Goal: Task Accomplishment & Management: Manage account settings

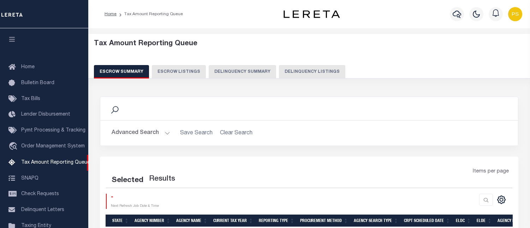
select select "100"
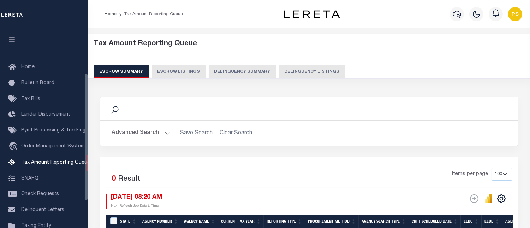
scroll to position [70, 0]
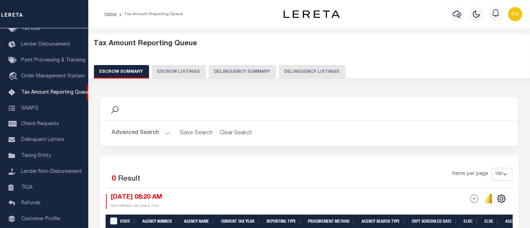
click at [294, 71] on button "Delinquency Listings" at bounding box center [312, 71] width 66 height 13
select select "100"
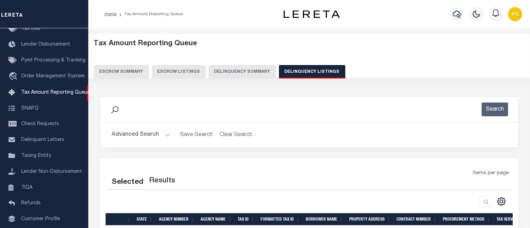
select select "100"
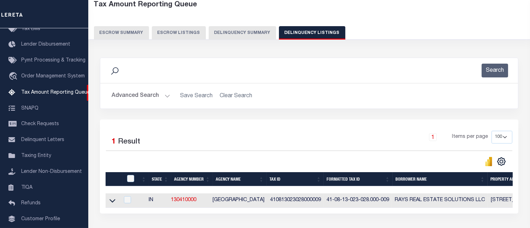
scroll to position [39, 0]
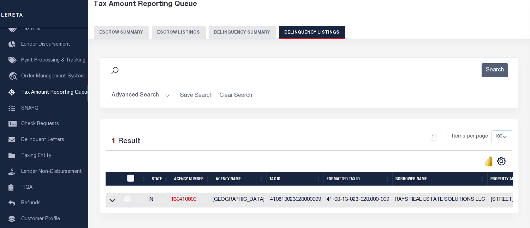
click at [137, 95] on button "Advanced Search" at bounding box center [141, 96] width 59 height 14
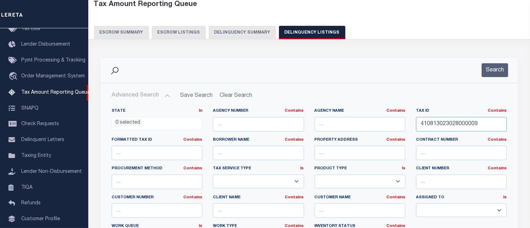
click at [456, 123] on input "410813023028000009" at bounding box center [461, 124] width 91 height 14
paste input "0003400101610"
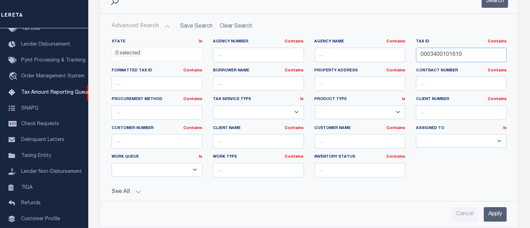
scroll to position [118, 0]
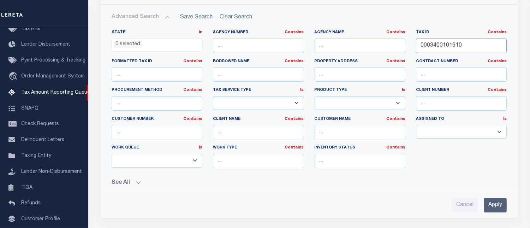
type input "0003400101610"
click at [492, 205] on input "Apply" at bounding box center [495, 205] width 23 height 14
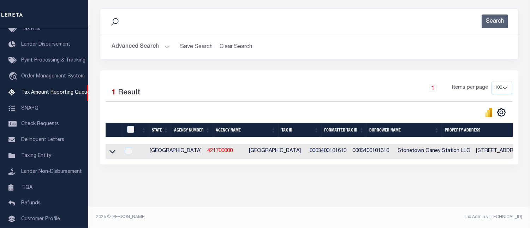
scroll to position [94, 0]
click at [113, 150] on icon at bounding box center [112, 152] width 6 height 4
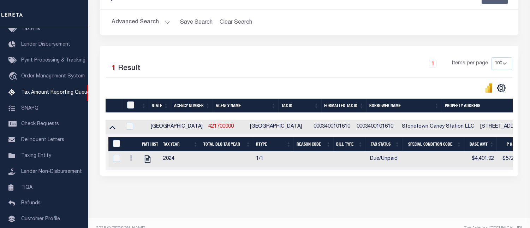
scroll to position [129, 0]
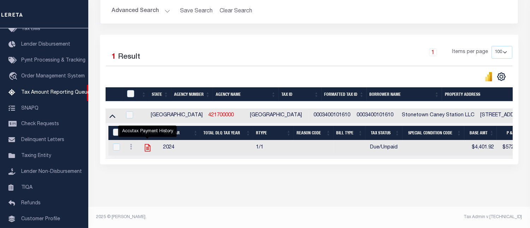
click at [147, 145] on icon "" at bounding box center [148, 147] width 6 height 7
checkbox input "true"
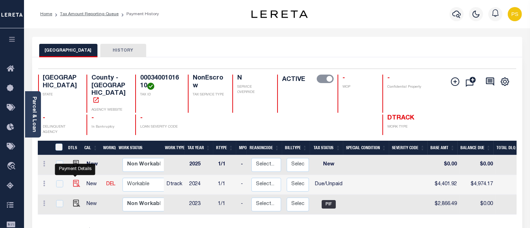
click at [76, 180] on img "" at bounding box center [76, 183] width 7 height 7
checkbox input "true"
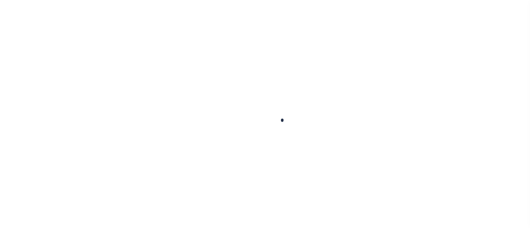
checkbox input "false"
type input "[DATE]"
select select "DUE"
type input "$4,401.92"
type input "$572.25"
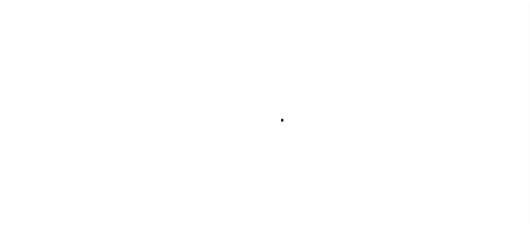
type input "$4,974.17"
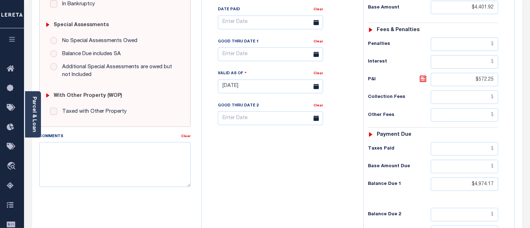
scroll to position [196, 0]
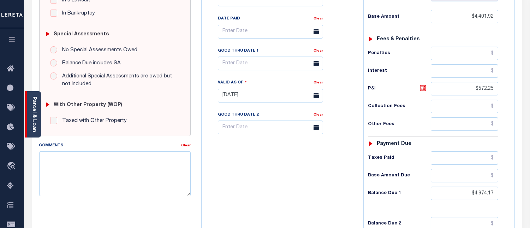
click at [31, 122] on link "Parcel & Loan" at bounding box center [33, 114] width 5 height 36
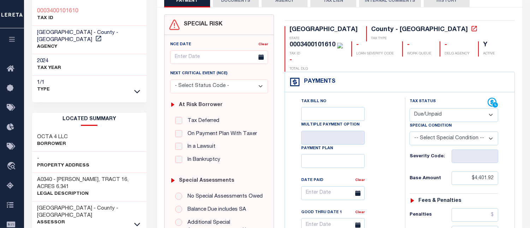
scroll to position [0, 0]
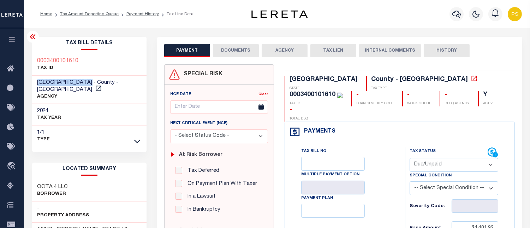
drag, startPoint x: 38, startPoint y: 81, endPoint x: 98, endPoint y: 82, distance: 60.0
click at [98, 82] on span "MONTGOMERY COUNTY - County - TX" at bounding box center [77, 86] width 81 height 12
copy span "[GEOGRAPHIC_DATA]"
click at [47, 12] on link "Home" at bounding box center [46, 14] width 12 height 4
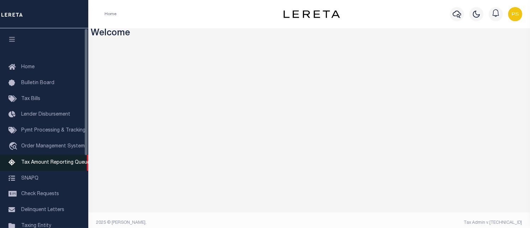
click at [65, 159] on link "Tax Amount Reporting Queue" at bounding box center [44, 163] width 88 height 16
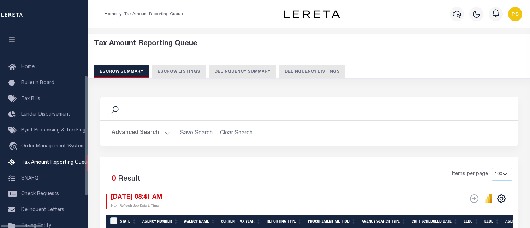
select select "100"
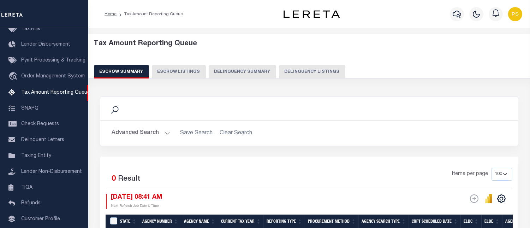
click at [310, 73] on button "Delinquency Listings" at bounding box center [312, 71] width 66 height 13
select select "100"
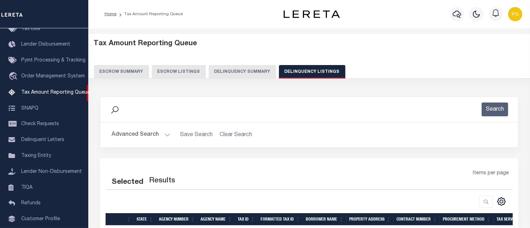
select select "100"
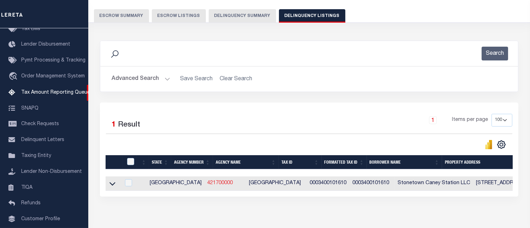
scroll to position [78, 0]
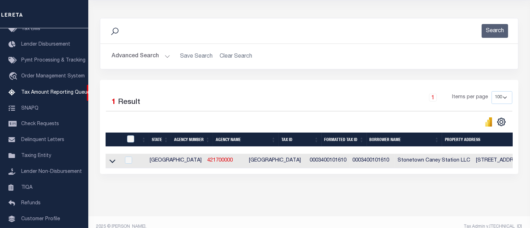
click at [136, 55] on button "Advanced Search" at bounding box center [141, 56] width 59 height 14
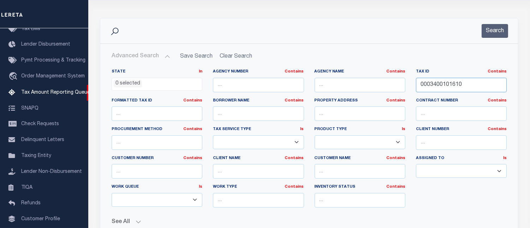
click at [442, 86] on input "0003400101610" at bounding box center [461, 85] width 91 height 14
paste input "410505011022000026"
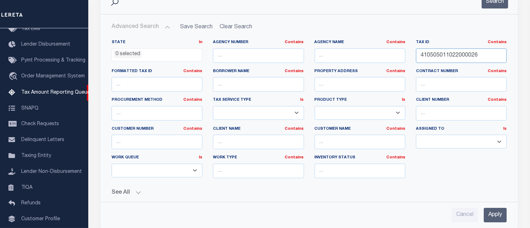
scroll to position [196, 0]
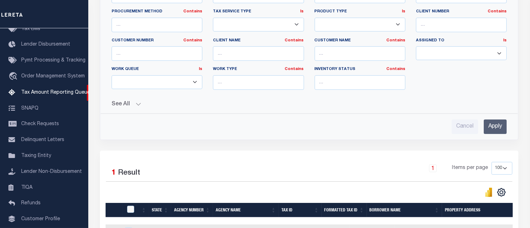
type input "410505011022000026"
click at [493, 132] on input "Apply" at bounding box center [495, 126] width 23 height 14
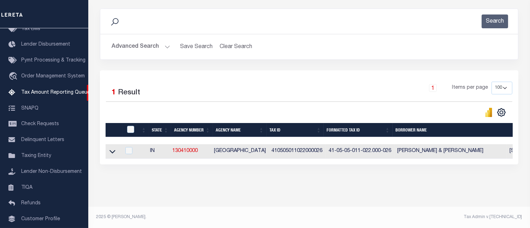
scroll to position [94, 0]
click at [113, 148] on icon at bounding box center [112, 151] width 6 height 7
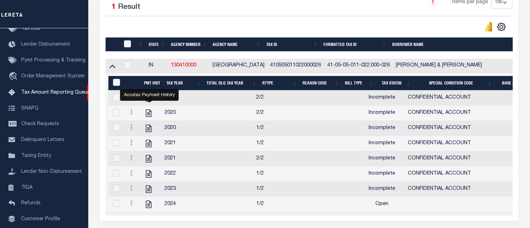
scroll to position [172, 0]
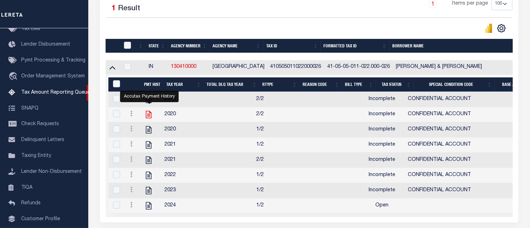
click at [149, 116] on icon "" at bounding box center [148, 114] width 9 height 9
checkbox input "true"
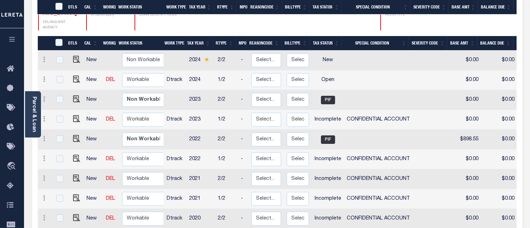
scroll to position [90, 0]
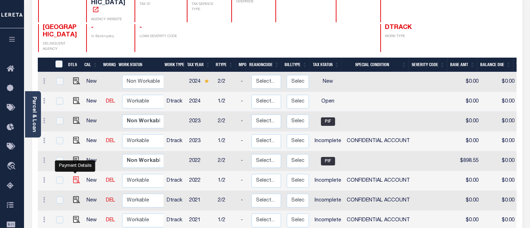
click at [78, 176] on img "" at bounding box center [76, 179] width 7 height 7
checkbox input "true"
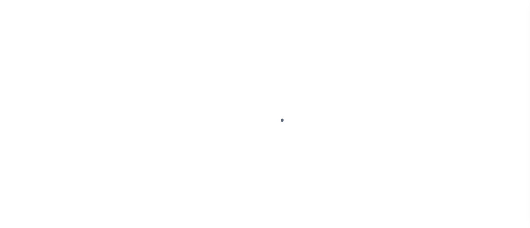
select select "INC"
select select "3"
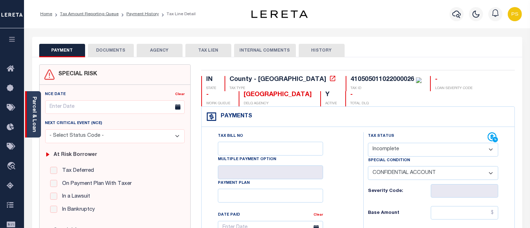
click at [32, 101] on link "Parcel & Loan" at bounding box center [33, 114] width 5 height 36
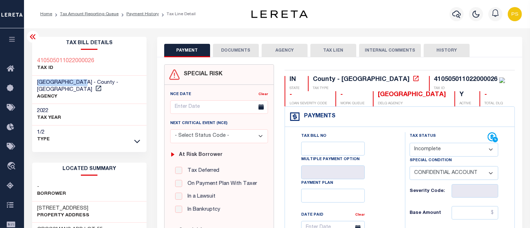
drag, startPoint x: 37, startPoint y: 82, endPoint x: 88, endPoint y: 84, distance: 50.2
click at [88, 84] on span "JOHNSON COUNTY - County - IN" at bounding box center [77, 86] width 81 height 12
copy span "[GEOGRAPHIC_DATA]"
click at [145, 15] on link "Payment History" at bounding box center [142, 14] width 32 height 4
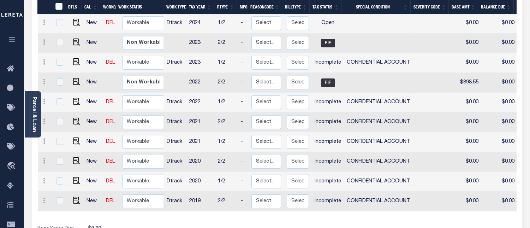
scroll to position [196, 0]
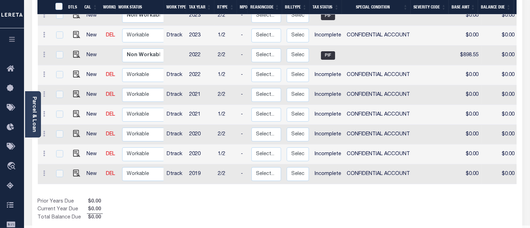
click at [120, 200] on div "Prior Years Due $0.00 Current Year Due $0.00 Total Balance Due $0.00" at bounding box center [157, 210] width 239 height 24
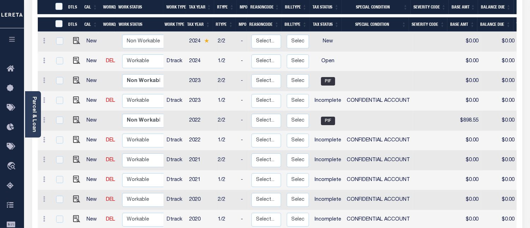
scroll to position [118, 0]
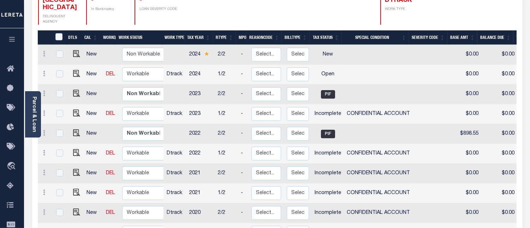
click at [309, 1] on div at bounding box center [302, 11] width 52 height 28
click at [331, 5] on div "JOHNSON COUNTY DELINQUENT AGENCY - In Bankruptcy - LOAN SEVERITY CODE DTRACK WO…" at bounding box center [237, 11] width 398 height 28
click at [412, 4] on div "DTRACK WORK TYPE" at bounding box center [400, 11] width 40 height 28
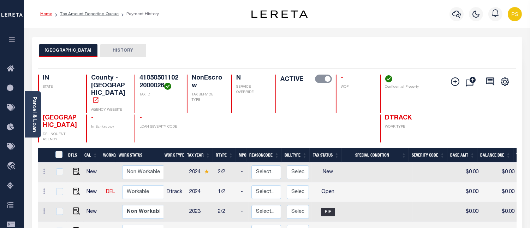
click at [46, 14] on link "Home" at bounding box center [46, 14] width 12 height 4
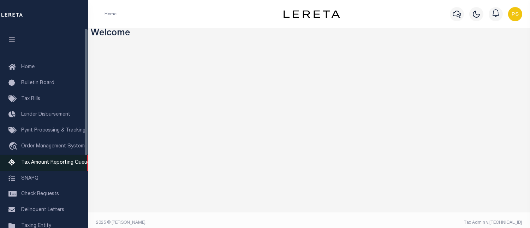
click at [43, 163] on span "Tax Amount Reporting Queue" at bounding box center [55, 162] width 69 height 5
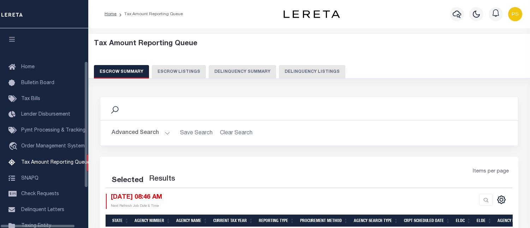
select select "100"
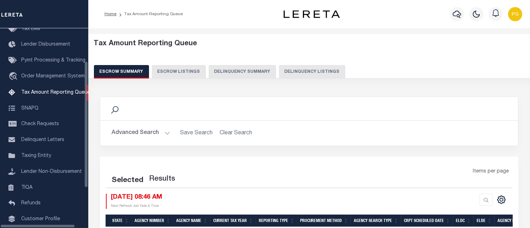
select select "100"
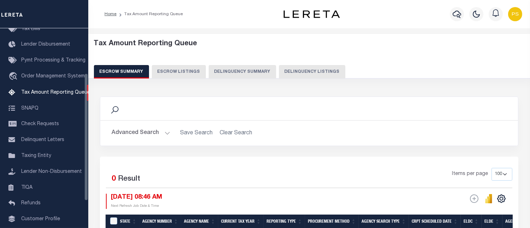
click at [318, 73] on button "Delinquency Listings" at bounding box center [312, 71] width 66 height 13
select select "100"
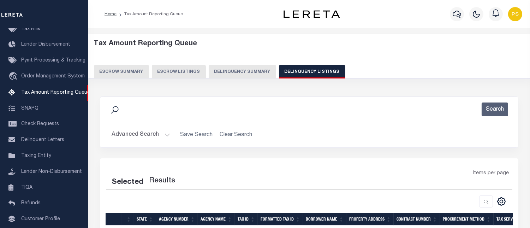
select select "100"
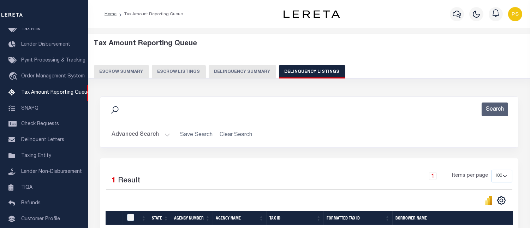
click at [140, 135] on button "Advanced Search" at bounding box center [141, 135] width 59 height 14
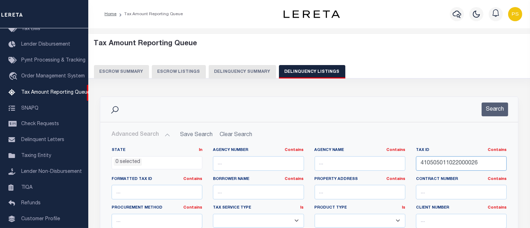
click at [446, 163] on input "410505011022000026" at bounding box center [461, 163] width 91 height 14
paste input "8044132000023"
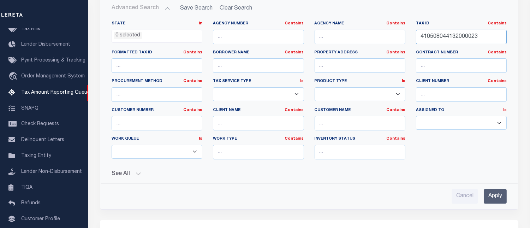
scroll to position [157, 0]
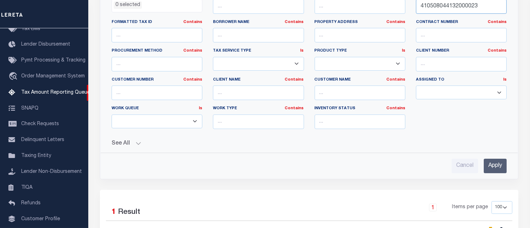
type input "410508044132000023"
click at [493, 169] on input "Apply" at bounding box center [495, 166] width 23 height 14
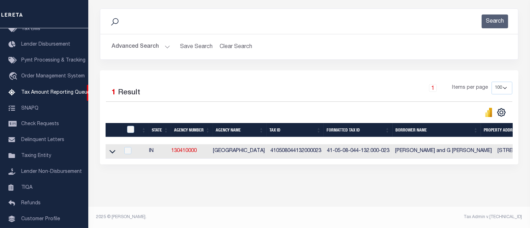
scroll to position [94, 0]
click at [113, 150] on icon at bounding box center [112, 152] width 6 height 4
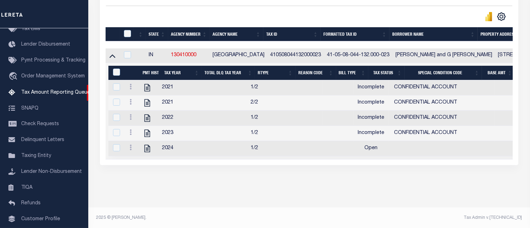
scroll to position [191, 0]
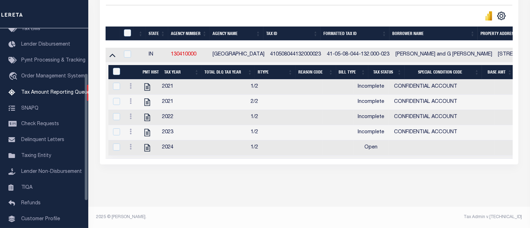
click at [494, 191] on div "Tax Amount Reporting Queue Escrow Summary Escrow Listings In" at bounding box center [309, 29] width 438 height 356
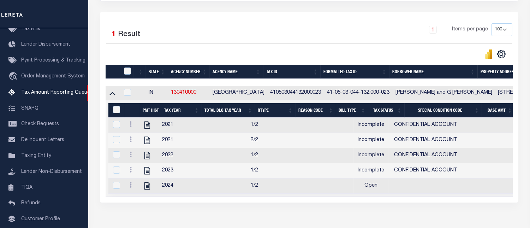
scroll to position [0, 0]
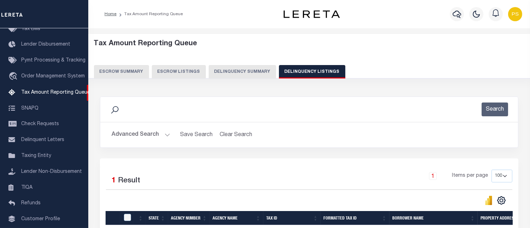
click at [143, 135] on button "Advanced Search" at bounding box center [141, 135] width 59 height 14
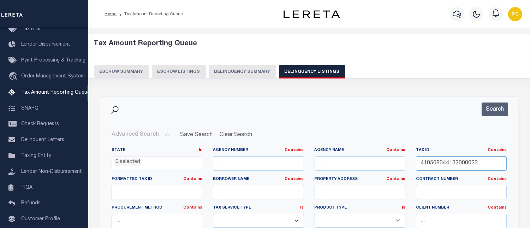
click at [444, 160] on input "410508044132000023" at bounding box center [461, 163] width 91 height 14
paste input "813023028000009"
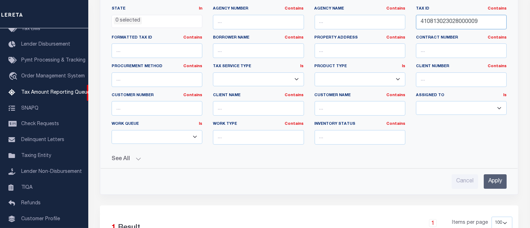
scroll to position [196, 0]
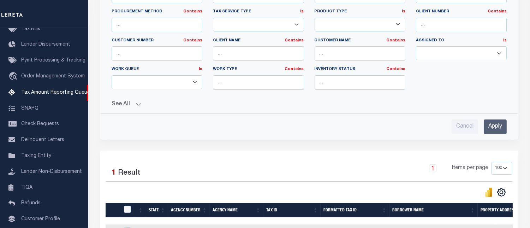
click at [500, 128] on input "Apply" at bounding box center [495, 126] width 23 height 14
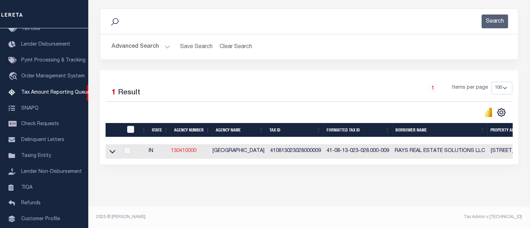
scroll to position [94, 0]
click at [112, 150] on icon at bounding box center [112, 152] width 6 height 4
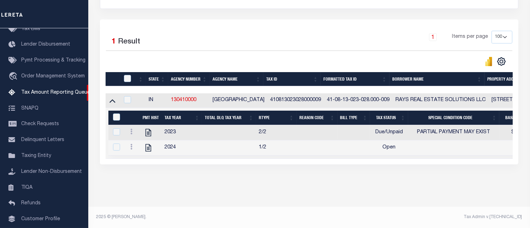
scroll to position [0, 0]
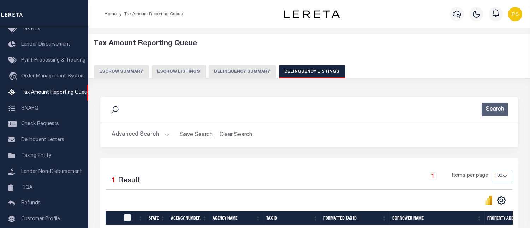
click at [136, 135] on button "Advanced Search" at bounding box center [141, 135] width 59 height 14
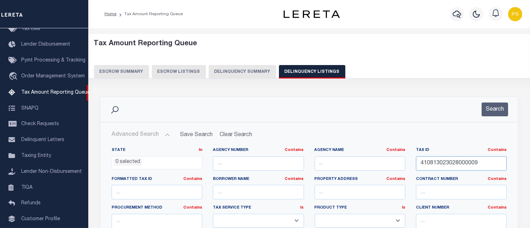
click at [436, 162] on input "410813023028000009" at bounding box center [461, 163] width 91 height 14
paste input "505011022000026"
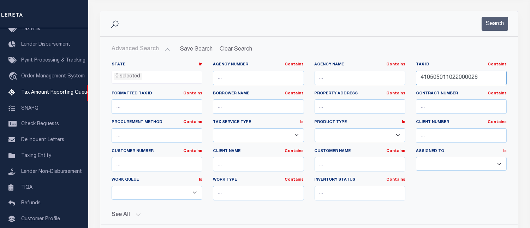
scroll to position [118, 0]
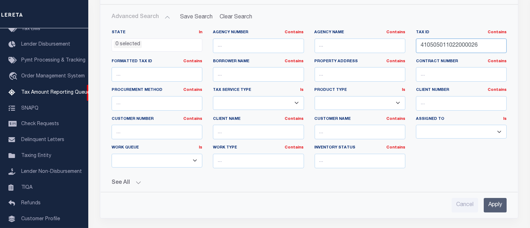
type input "410505011022000026"
click at [498, 206] on input "Apply" at bounding box center [495, 205] width 23 height 14
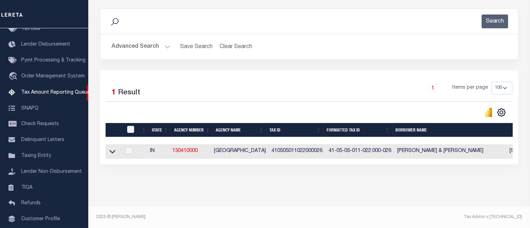
scroll to position [94, 0]
click at [111, 150] on icon at bounding box center [112, 152] width 6 height 4
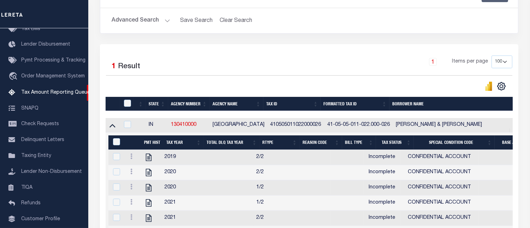
scroll to position [133, 0]
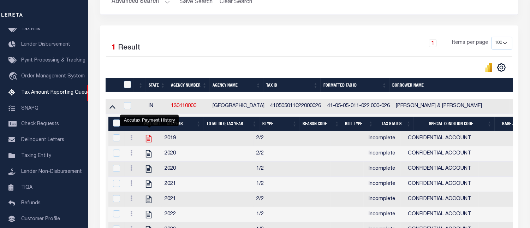
click at [149, 141] on icon "" at bounding box center [148, 138] width 9 height 9
checkbox input "true"
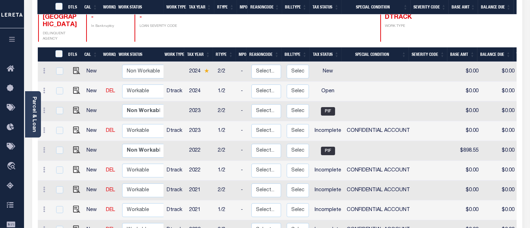
scroll to position [208, 0]
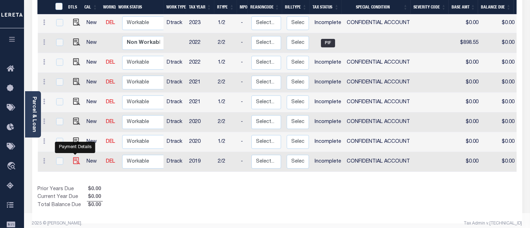
click at [73, 157] on img "" at bounding box center [76, 160] width 7 height 7
checkbox input "true"
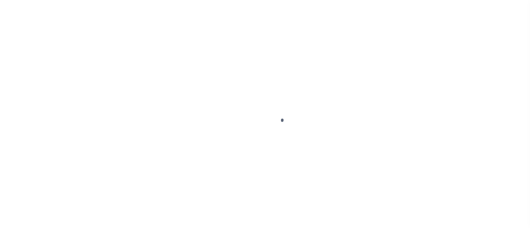
select select "INC"
select select "3"
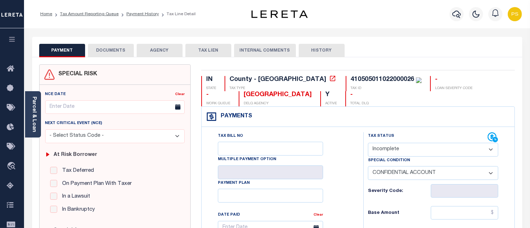
click at [424, 154] on select "- Select Status Code - Open Due/Unpaid Paid Incomplete No Tax Due Internal Refu…" at bounding box center [433, 150] width 130 height 14
select select "PYD"
click at [368, 143] on select "- Select Status Code - Open Due/Unpaid Paid Incomplete No Tax Due Internal Refu…" at bounding box center [433, 150] width 130 height 14
select select "0"
type input "[DATE]"
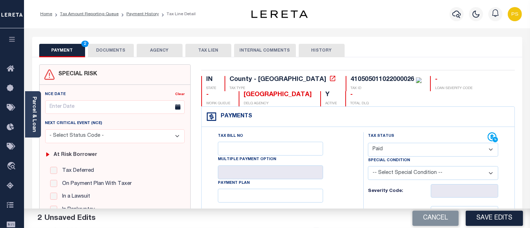
click at [495, 83] on div "IN STATE County - IN TAX TYPE 410505011022000026 TAX ID - LOAN SEVERITY CODE - …" at bounding box center [358, 91] width 314 height 30
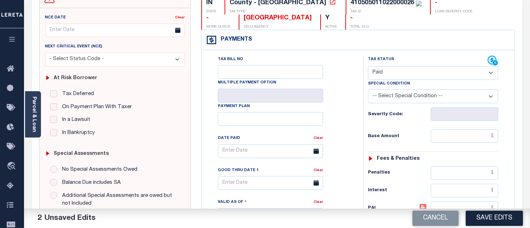
scroll to position [78, 0]
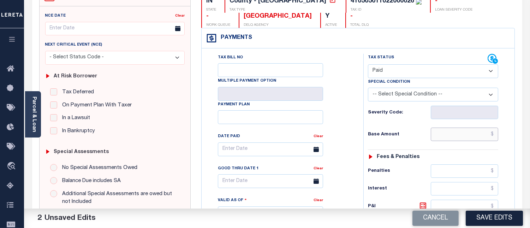
drag, startPoint x: 494, startPoint y: 134, endPoint x: 530, endPoint y: 174, distance: 53.8
click at [494, 134] on input "text" at bounding box center [464, 134] width 67 height 13
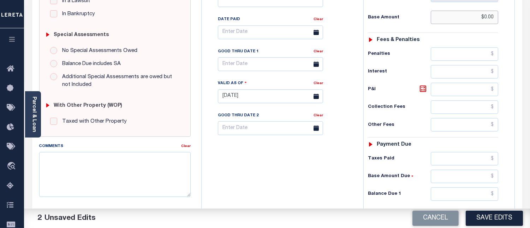
scroll to position [235, 0]
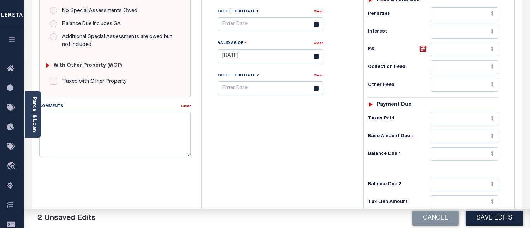
type input "$0.00"
click at [495, 154] on input "text" at bounding box center [464, 153] width 67 height 13
type input "$0.00"
click at [84, 130] on textarea "Comments" at bounding box center [115, 134] width 152 height 45
click at [81, 128] on textarea "Comments" at bounding box center [115, 134] width 152 height 45
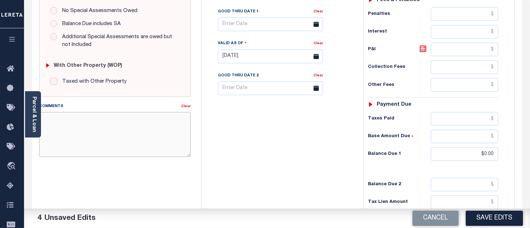
paste textarea "08/18/2025- Per Steve Property taxes are paid. PS"
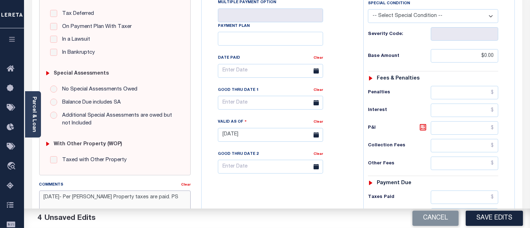
scroll to position [78, 0]
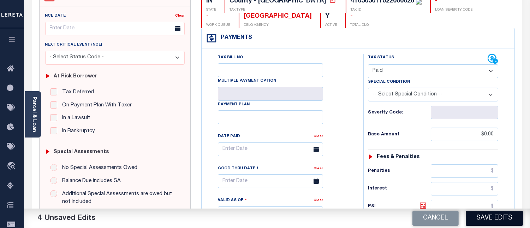
type textarea "08/18/2025- Per Steve Property taxes are paid. PS"
click at [506, 221] on button "Save Edits" at bounding box center [494, 218] width 57 height 15
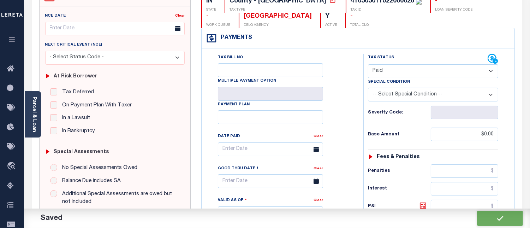
checkbox input "false"
type input "$0"
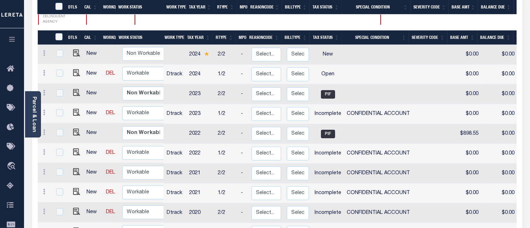
scroll to position [208, 0]
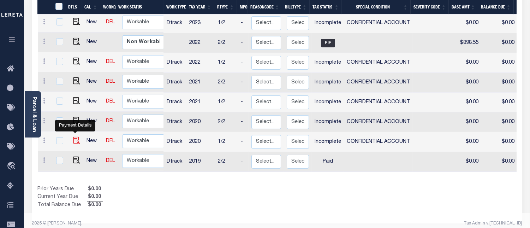
click at [75, 137] on img "" at bounding box center [76, 140] width 7 height 7
checkbox input "true"
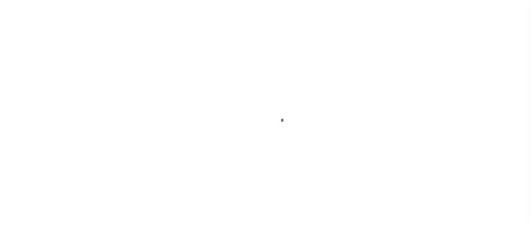
select select "INC"
select select "3"
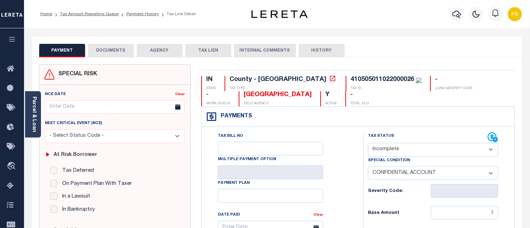
click at [392, 155] on select "- Select Status Code - Open Due/Unpaid Paid Incomplete No Tax Due Internal Refu…" at bounding box center [433, 150] width 130 height 14
select select "PYD"
click at [368, 143] on select "- Select Status Code - Open Due/Unpaid Paid Incomplete No Tax Due Internal Refu…" at bounding box center [433, 150] width 130 height 14
select select "0"
type input "[DATE]"
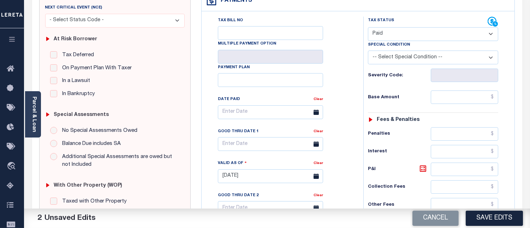
scroll to position [118, 0]
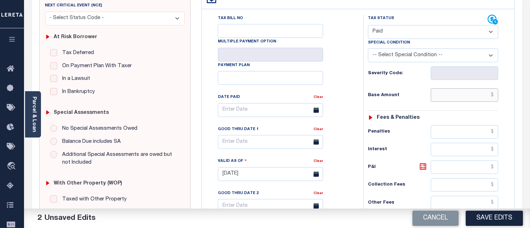
click at [495, 94] on input "text" at bounding box center [464, 94] width 67 height 13
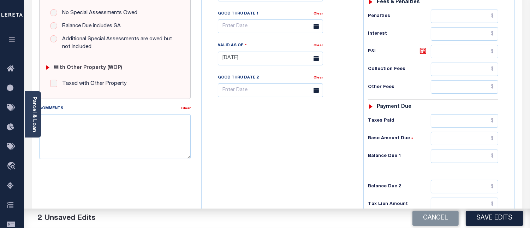
scroll to position [235, 0]
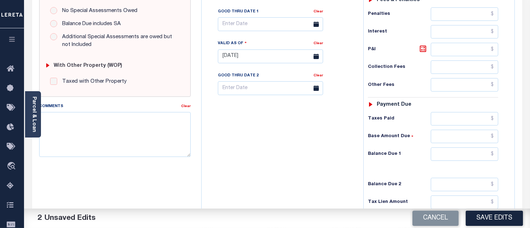
type input "$0.00"
drag, startPoint x: 496, startPoint y: 154, endPoint x: 498, endPoint y: 159, distance: 5.3
click at [496, 154] on input "text" at bounding box center [464, 153] width 67 height 13
type input "$0.00"
click at [93, 131] on textarea "Comments" at bounding box center [115, 134] width 152 height 45
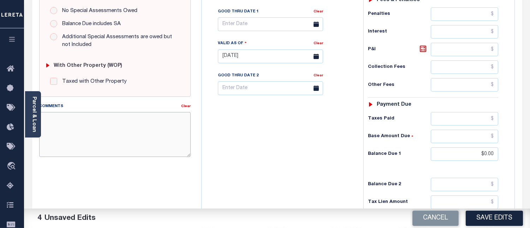
paste textarea "08/18/2025- Per Steve Property taxes are paid. PS"
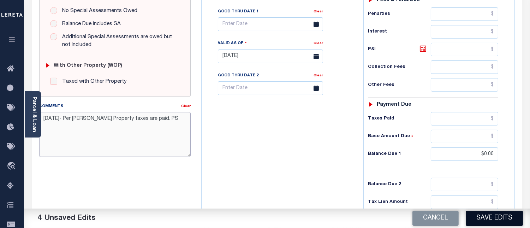
type textarea "08/18/2025- Per Steve Property taxes are paid. PS"
click at [497, 217] on button "Save Edits" at bounding box center [494, 218] width 57 height 15
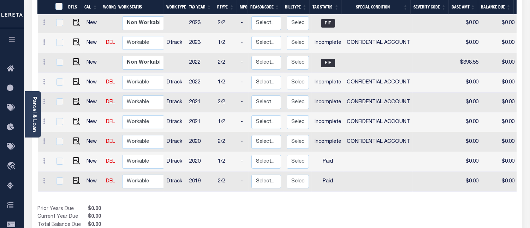
scroll to position [208, 0]
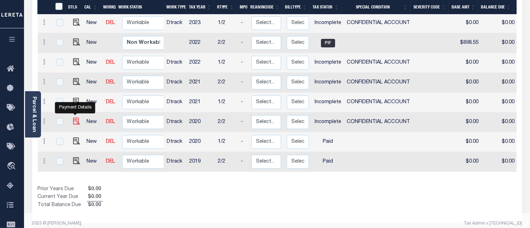
click at [73, 118] on img "" at bounding box center [76, 121] width 7 height 7
checkbox input "true"
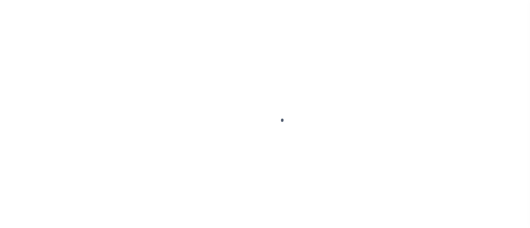
checkbox input "false"
type input "[DATE]"
select select "INC"
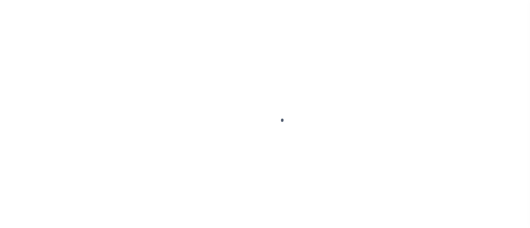
select select "3"
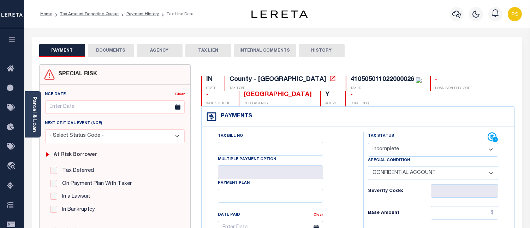
click at [399, 152] on select "- Select Status Code - Open Due/Unpaid Paid Incomplete No Tax Due Internal Refu…" at bounding box center [433, 150] width 130 height 14
select select "PYD"
click at [368, 143] on select "- Select Status Code - Open Due/Unpaid Paid Incomplete No Tax Due Internal Refu…" at bounding box center [433, 150] width 130 height 14
select select "0"
type input "[DATE]"
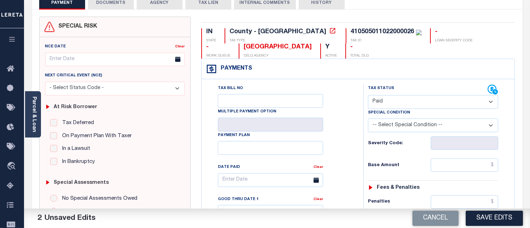
scroll to position [118, 0]
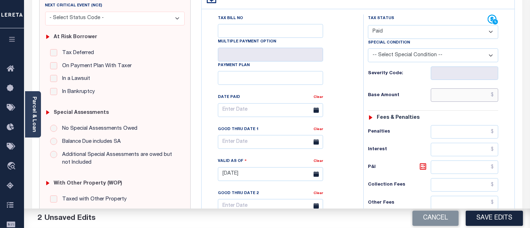
click at [494, 94] on input "text" at bounding box center [464, 94] width 67 height 13
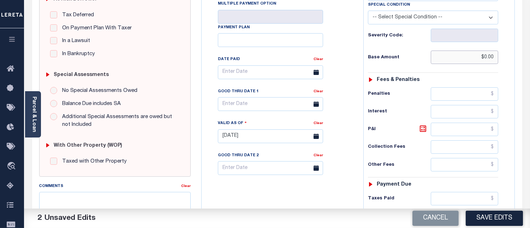
scroll to position [196, 0]
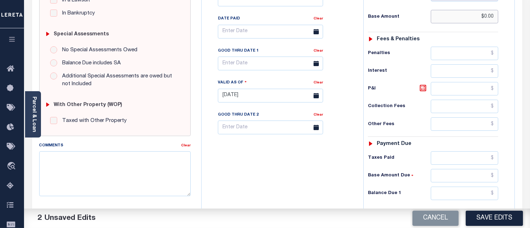
type input "$0.00"
click at [496, 194] on input "text" at bounding box center [464, 192] width 67 height 13
type input "$0.00"
click at [134, 174] on textarea "Comments" at bounding box center [115, 173] width 152 height 45
paste textarea "[DATE]- Per [PERSON_NAME] Property taxes are paid. PS"
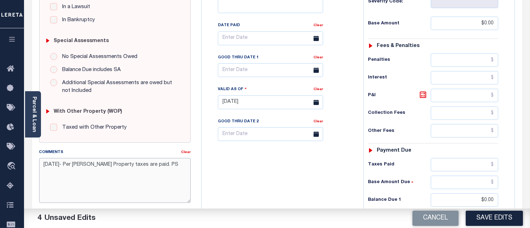
scroll to position [118, 0]
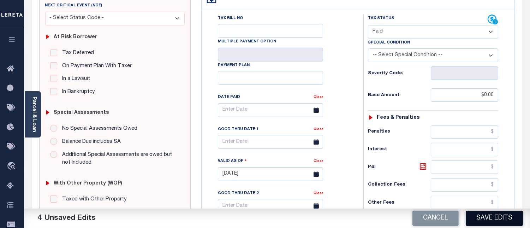
type textarea "[DATE]- Per [PERSON_NAME] Property taxes are paid. PS"
click at [488, 220] on button "Save Edits" at bounding box center [494, 218] width 57 height 15
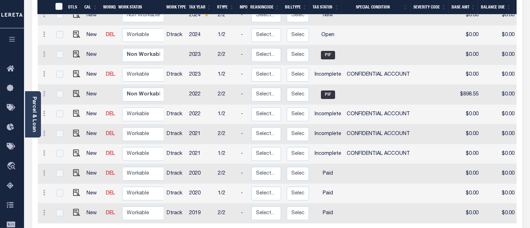
scroll to position [1, 0]
click at [73, 149] on img "" at bounding box center [76, 152] width 7 height 7
checkbox input "true"
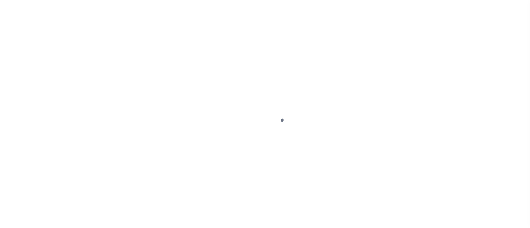
select select "INC"
select select "3"
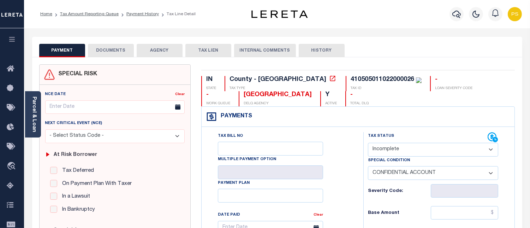
click at [383, 150] on select "- Select Status Code - Open Due/Unpaid Paid Incomplete No Tax Due Internal Refu…" at bounding box center [433, 150] width 130 height 14
select select "PYD"
click at [368, 143] on select "- Select Status Code - Open Due/Unpaid Paid Incomplete No Tax Due Internal Refu…" at bounding box center [433, 150] width 130 height 14
select select "0"
type input "[DATE]"
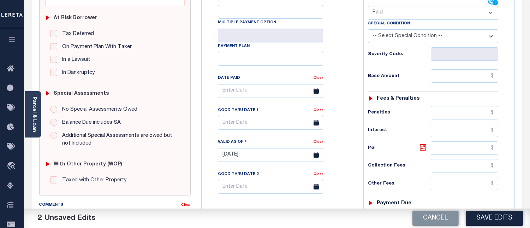
scroll to position [157, 0]
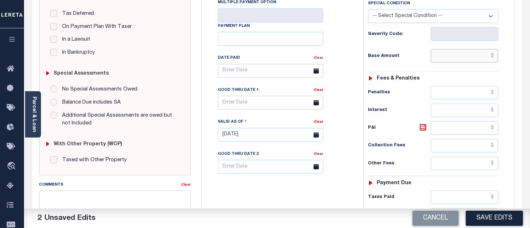
click at [493, 56] on input "text" at bounding box center [464, 55] width 67 height 13
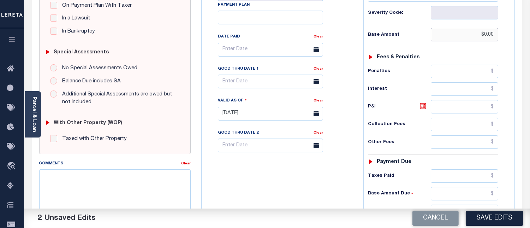
scroll to position [235, 0]
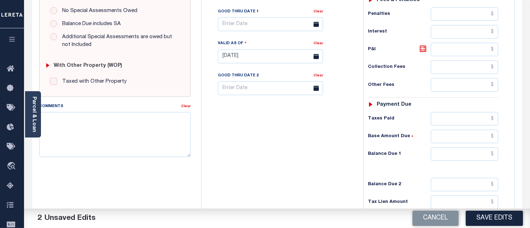
type input "$0.00"
click at [496, 156] on input "text" at bounding box center [464, 153] width 67 height 13
type input "$0.00"
click at [122, 128] on textarea "Comments" at bounding box center [115, 134] width 152 height 45
paste textarea "08/18/2025- Per Steve Property taxes are paid. PS"
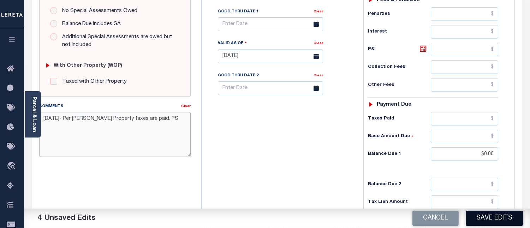
type textarea "08/18/2025- Per Steve Property taxes are paid. PS"
click at [496, 219] on button "Save Edits" at bounding box center [494, 218] width 57 height 15
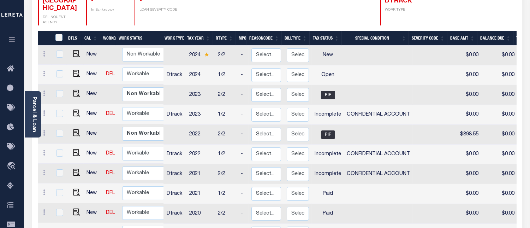
scroll to position [118, 0]
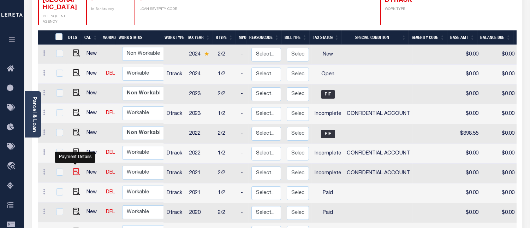
click at [73, 168] on img "" at bounding box center [76, 171] width 7 height 7
checkbox input "true"
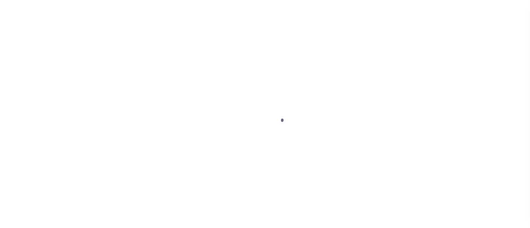
select select "INC"
select select "3"
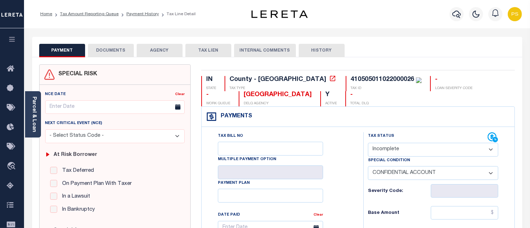
click at [389, 148] on select "- Select Status Code - Open Due/Unpaid Paid Incomplete No Tax Due Internal Refu…" at bounding box center [433, 150] width 130 height 14
select select "PYD"
click at [368, 143] on select "- Select Status Code - Open Due/Unpaid Paid Incomplete No Tax Due Internal Refu…" at bounding box center [433, 150] width 130 height 14
select select "0"
type input "[DATE]"
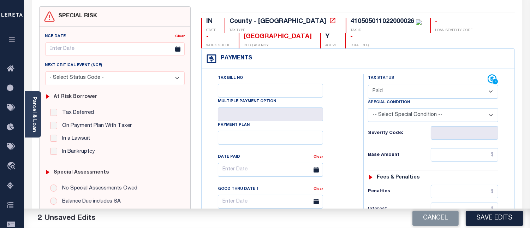
scroll to position [78, 0]
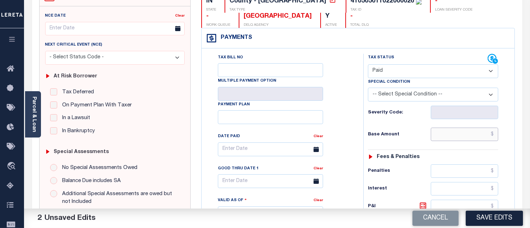
click at [495, 135] on input "text" at bounding box center [464, 134] width 67 height 13
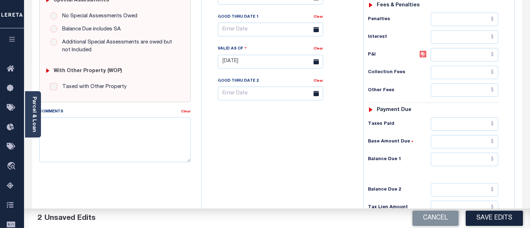
scroll to position [235, 0]
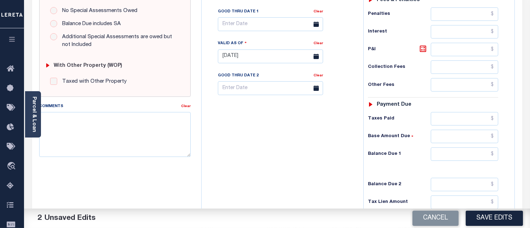
type input "$0.00"
click at [494, 157] on input "text" at bounding box center [464, 153] width 67 height 13
type input "$0.00"
click at [124, 136] on textarea "Comments" at bounding box center [115, 134] width 152 height 45
paste textarea "[DATE]- Per [PERSON_NAME] Property taxes are paid. PS"
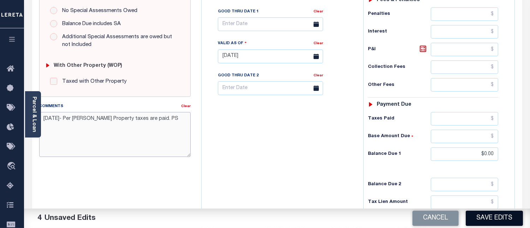
type textarea "[DATE]- Per [PERSON_NAME] Property taxes are paid. PS"
click at [498, 220] on button "Save Edits" at bounding box center [494, 218] width 57 height 15
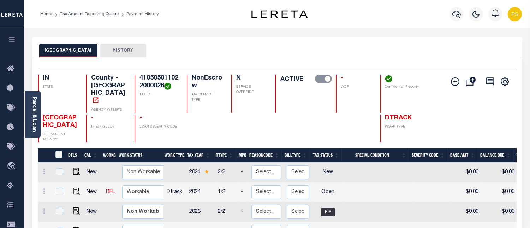
scroll to position [78, 0]
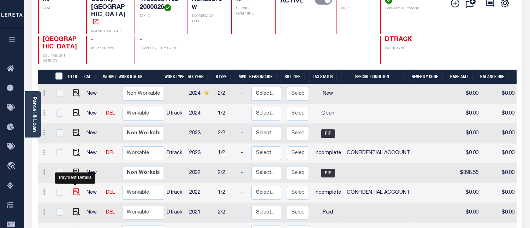
click at [75, 188] on img "" at bounding box center [76, 191] width 7 height 7
checkbox input "true"
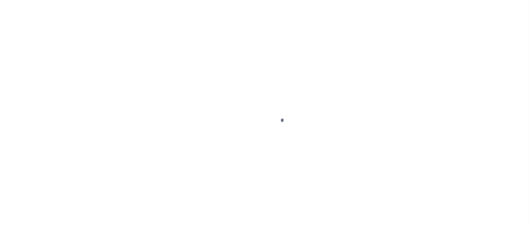
select select "INC"
select select "3"
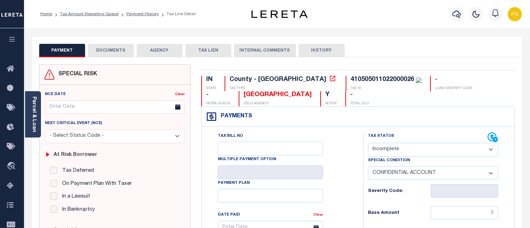
click at [396, 153] on select "- Select Status Code - Open Due/Unpaid Paid Incomplete No Tax Due Internal Refu…" at bounding box center [433, 150] width 130 height 14
select select "PYD"
click at [368, 143] on select "- Select Status Code - Open Due/Unpaid Paid Incomplete No Tax Due Internal Refu…" at bounding box center [433, 150] width 130 height 14
select select "0"
type input "[DATE]"
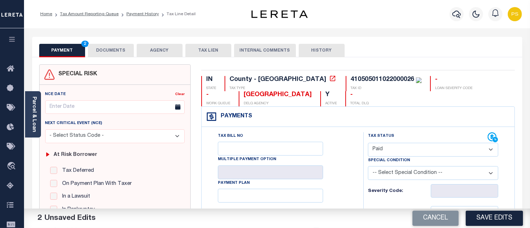
scroll to position [78, 0]
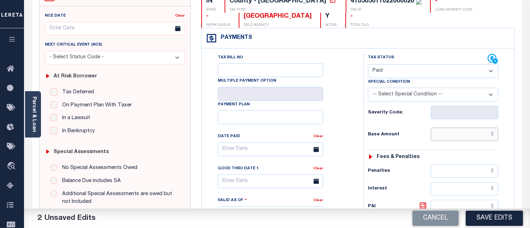
click at [494, 134] on input "text" at bounding box center [464, 134] width 67 height 13
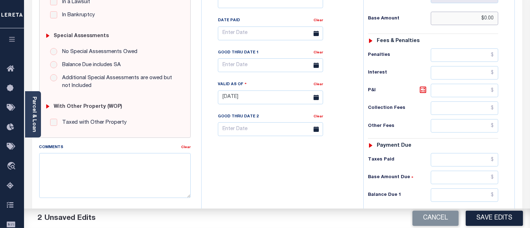
scroll to position [196, 0]
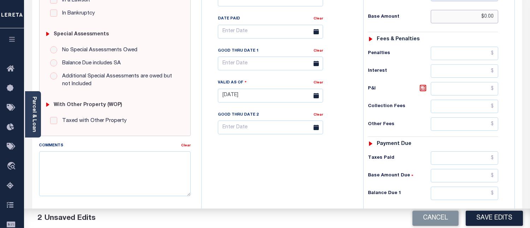
type input "$0.00"
click at [496, 195] on input "text" at bounding box center [464, 192] width 67 height 13
type input "$0.00"
click at [119, 163] on textarea "Comments" at bounding box center [115, 173] width 152 height 45
paste textarea "08/18/2025- Per Steve Property taxes are paid. PS"
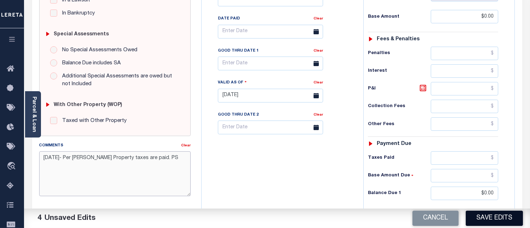
type textarea "08/18/2025- Per Steve Property taxes are paid. PS"
click at [492, 223] on button "Save Edits" at bounding box center [494, 218] width 57 height 15
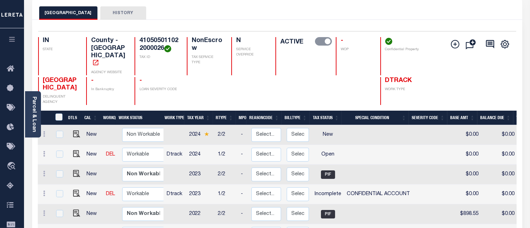
scroll to position [39, 0]
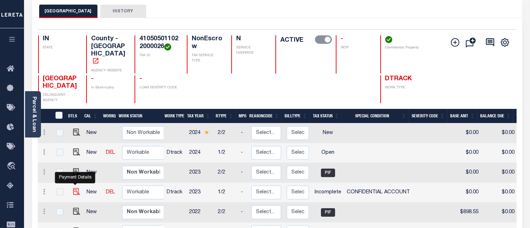
click at [73, 188] on img "" at bounding box center [76, 191] width 7 height 7
checkbox input "true"
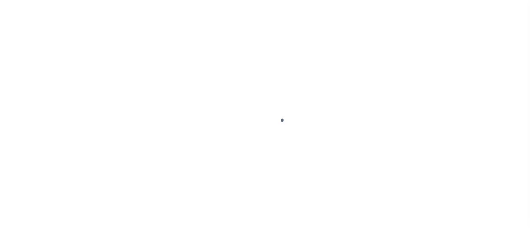
select select "INC"
select select "3"
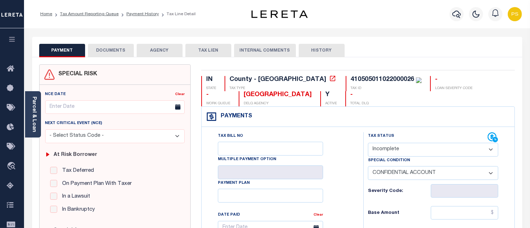
click at [405, 154] on select "- Select Status Code - Open Due/Unpaid Paid Incomplete No Tax Due Internal Refu…" at bounding box center [433, 150] width 130 height 14
select select "PYD"
click at [368, 143] on select "- Select Status Code - Open Due/Unpaid Paid Incomplete No Tax Due Internal Refu…" at bounding box center [433, 150] width 130 height 14
select select "0"
type input "[DATE]"
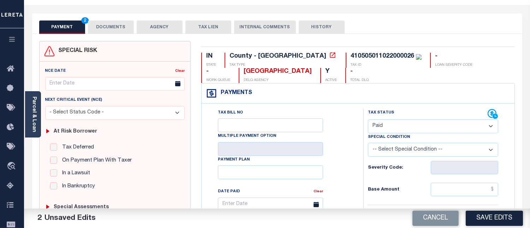
scroll to position [78, 0]
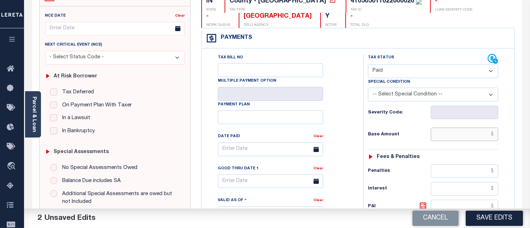
drag, startPoint x: 493, startPoint y: 133, endPoint x: 497, endPoint y: 137, distance: 5.5
click at [493, 133] on input "text" at bounding box center [464, 134] width 67 height 13
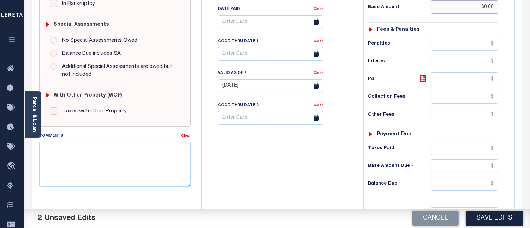
scroll to position [274, 0]
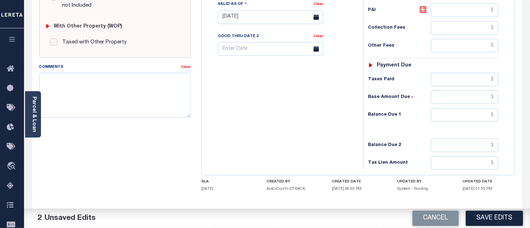
type input "$0.00"
click at [494, 115] on input "text" at bounding box center [464, 114] width 67 height 13
type input "$0.00"
click at [139, 92] on textarea "Comments" at bounding box center [115, 95] width 152 height 45
paste textarea "08/18/2025- Per Steve Property taxes are paid. PS"
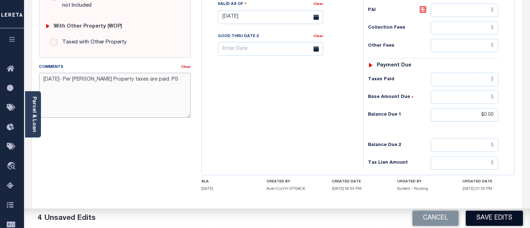
type textarea "08/18/2025- Per Steve Property taxes are paid. PS"
click at [493, 214] on button "Save Edits" at bounding box center [494, 218] width 57 height 15
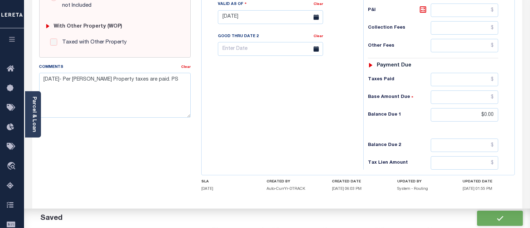
checkbox input "false"
type input "$0"
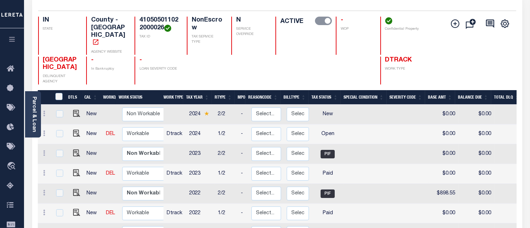
scroll to position [39, 0]
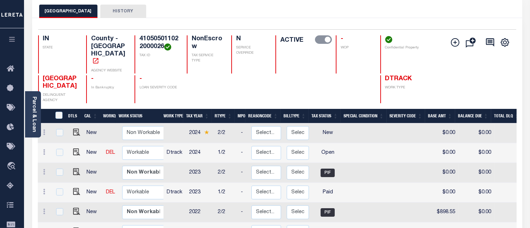
click at [490, 82] on div "Add Installment Line [GEOGRAPHIC_DATA] Request Check" at bounding box center [478, 69] width 66 height 68
click at [494, 79] on div "Add Installment Line [GEOGRAPHIC_DATA] Request Check" at bounding box center [478, 69] width 66 height 68
click at [480, 76] on div "Add Installment Line [GEOGRAPHIC_DATA] Request Check" at bounding box center [478, 69] width 66 height 68
click at [75, 148] on img "" at bounding box center [76, 151] width 7 height 7
checkbox input "true"
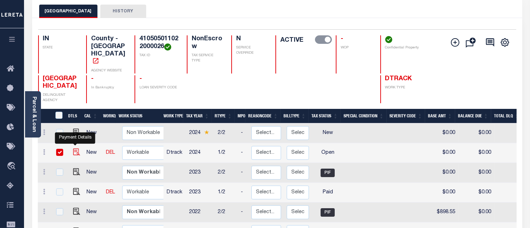
checkbox input "true"
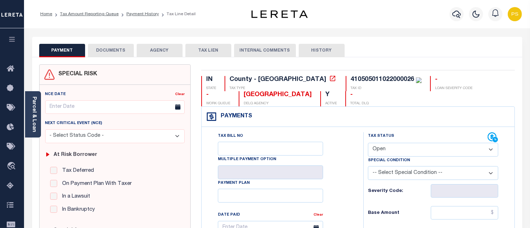
click at [431, 160] on div "Special Condition" at bounding box center [433, 161] width 130 height 10
click at [424, 152] on select "- Select Status Code - Open Due/Unpaid Paid Incomplete No Tax Due Internal Refu…" at bounding box center [433, 150] width 130 height 14
select select "PYD"
click at [368, 143] on select "- Select Status Code - Open Due/Unpaid Paid Incomplete No Tax Due Internal Refu…" at bounding box center [433, 150] width 130 height 14
type input "[DATE]"
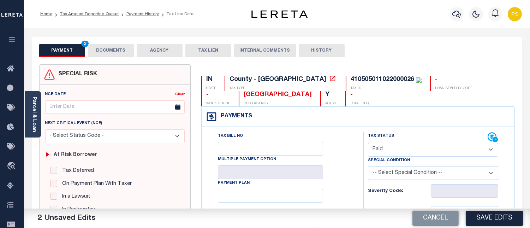
scroll to position [78, 0]
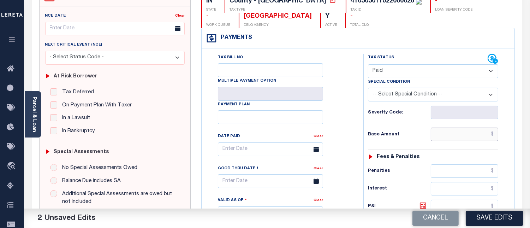
click at [493, 135] on input "text" at bounding box center [464, 134] width 67 height 13
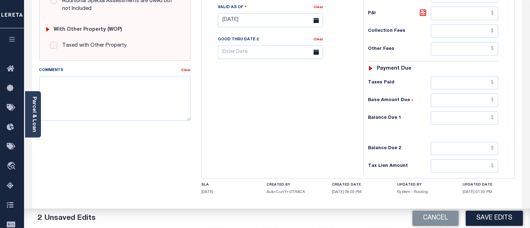
scroll to position [274, 0]
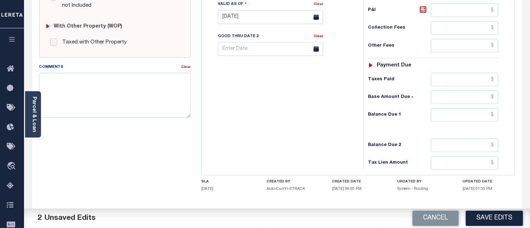
type input "$0.00"
click at [494, 115] on input "text" at bounding box center [464, 114] width 67 height 13
type input "$0.00"
click at [132, 93] on textarea "Comments" at bounding box center [115, 95] width 152 height 45
paste textarea "08/18/2025- Per Steve Property taxes are paid. PS"
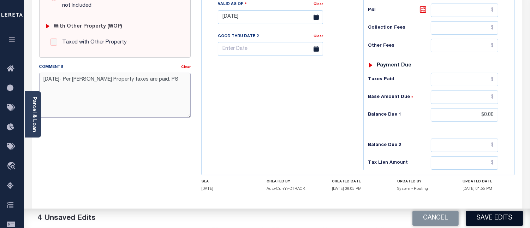
type textarea "08/18/2025- Per Steve Property taxes are paid. PS"
click at [485, 217] on button "Save Edits" at bounding box center [494, 218] width 57 height 15
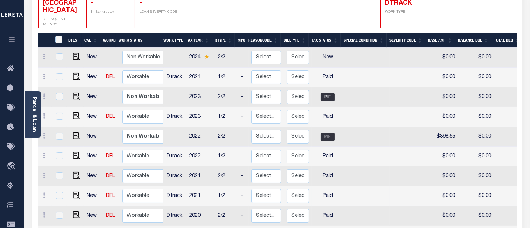
scroll to position [78, 0]
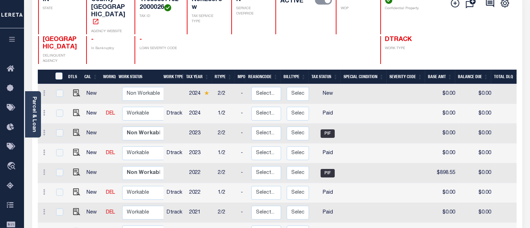
drag, startPoint x: 481, startPoint y: 36, endPoint x: 469, endPoint y: 37, distance: 12.1
click at [481, 36] on div "Add Installment Line [GEOGRAPHIC_DATA] Request Check" at bounding box center [478, 30] width 66 height 68
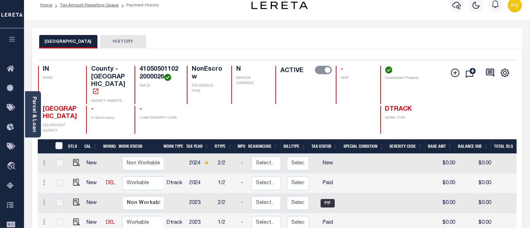
scroll to position [0, 0]
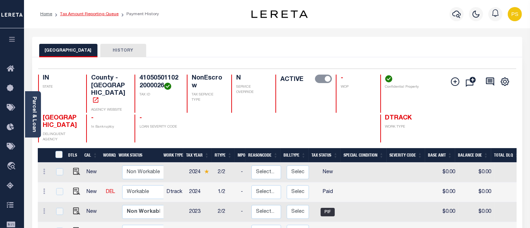
click at [91, 13] on link "Tax Amount Reporting Queue" at bounding box center [89, 14] width 59 height 4
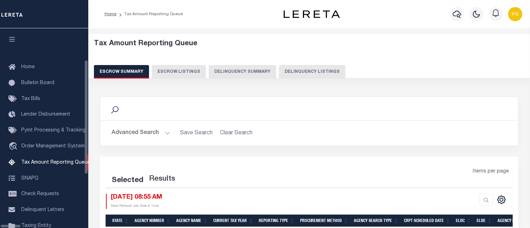
select select "100"
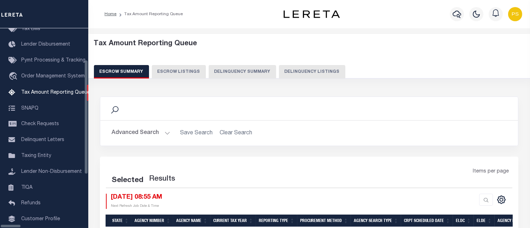
select select "100"
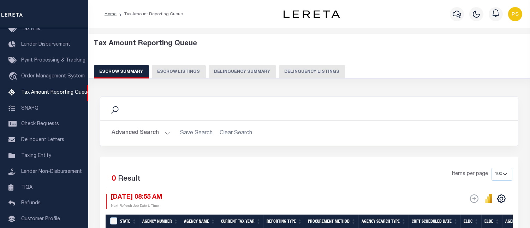
click at [309, 73] on button "Delinquency Listings" at bounding box center [312, 71] width 66 height 13
select select "100"
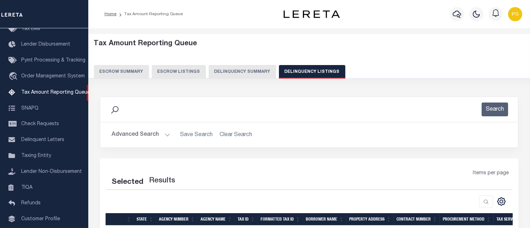
select select "100"
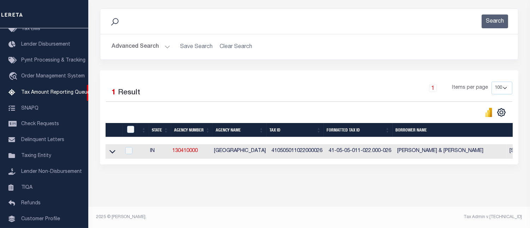
scroll to position [94, 0]
click at [110, 150] on icon at bounding box center [112, 152] width 6 height 4
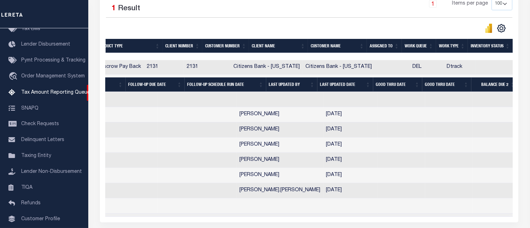
scroll to position [0, 421]
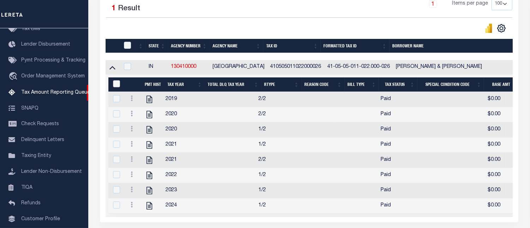
click at [117, 84] on input "&nbsp;" at bounding box center [116, 83] width 7 height 7
checkbox input "true"
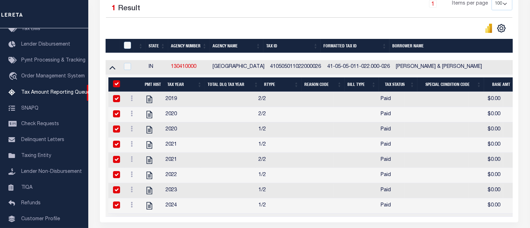
checkbox input "true"
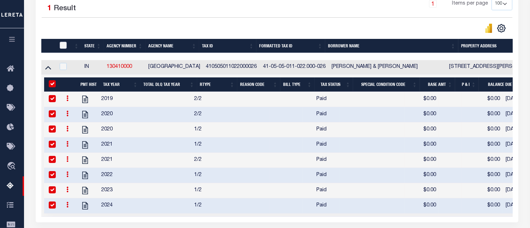
click at [64, 46] on input "checkbox" at bounding box center [63, 45] width 7 height 7
checkbox input "true"
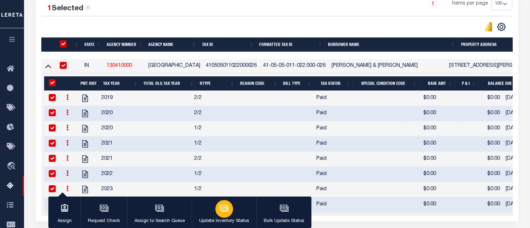
click at [224, 208] on icon "button" at bounding box center [224, 207] width 9 height 9
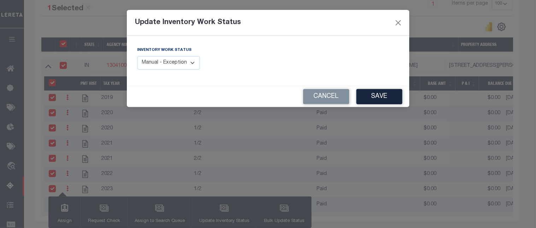
click at [182, 66] on select "Manual - Exception Pended - Awaiting Search Late Add Exception Completed" at bounding box center [168, 63] width 63 height 14
select select "4"
click at [137, 56] on select "Manual - Exception Pended - Awaiting Search Late Add Exception Completed" at bounding box center [168, 63] width 63 height 14
click at [384, 101] on button "Save" at bounding box center [379, 96] width 46 height 15
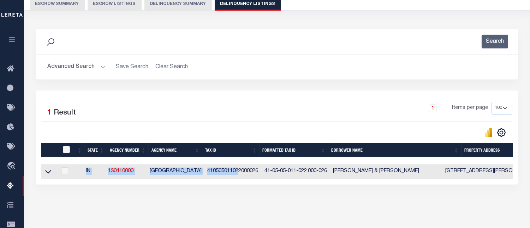
scroll to position [0, 8]
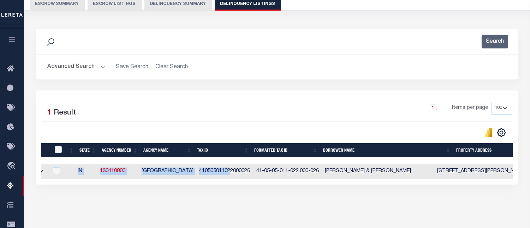
drag, startPoint x: 236, startPoint y: 179, endPoint x: 507, endPoint y: 200, distance: 272.4
click at [507, 200] on div "Data sync process is currently running, you may face some response delays. Sear…" at bounding box center [277, 114] width 492 height 184
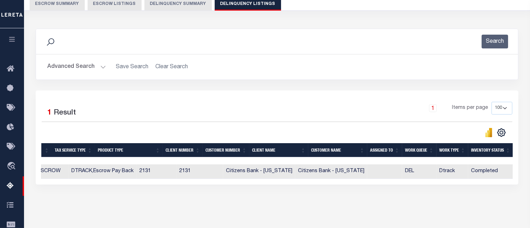
scroll to position [0, 0]
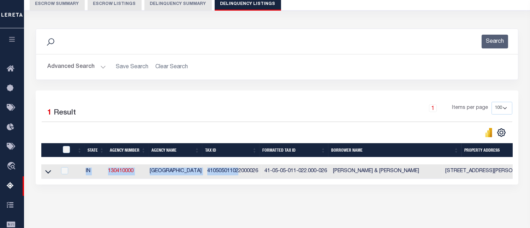
click at [69, 67] on button "Advanced Search" at bounding box center [76, 67] width 59 height 14
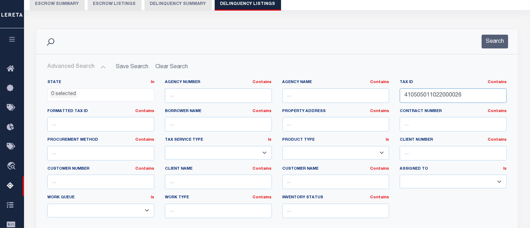
click at [419, 97] on input "410505011022000026" at bounding box center [453, 95] width 107 height 14
paste input "8044132000023"
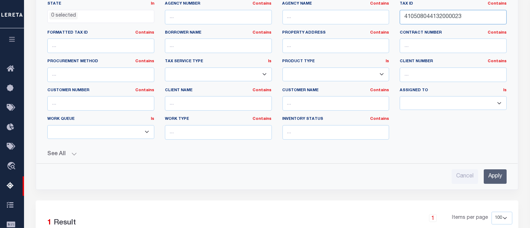
type input "410508044132000023"
click at [499, 174] on input "Apply" at bounding box center [495, 176] width 23 height 14
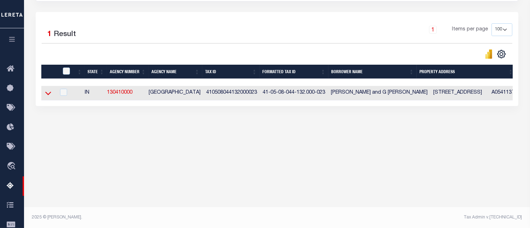
click at [48, 97] on icon at bounding box center [48, 92] width 6 height 7
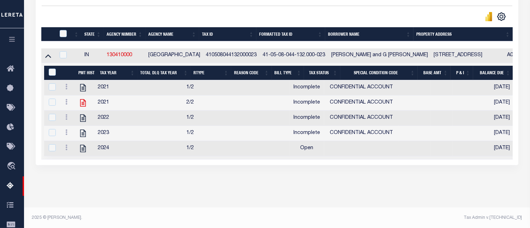
scroll to position [185, 0]
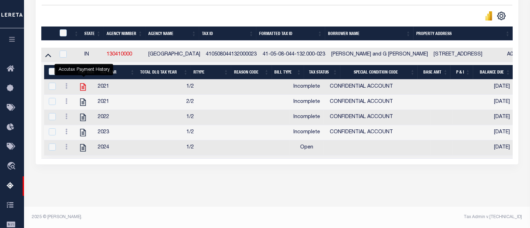
click at [83, 90] on icon "" at bounding box center [82, 86] width 9 height 9
checkbox input "false"
checkbox input "true"
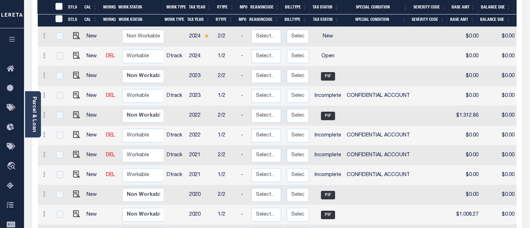
scroll to position [166, 0]
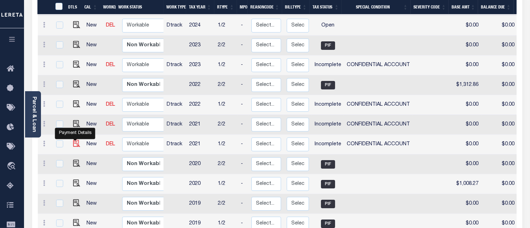
click at [73, 140] on img "" at bounding box center [76, 143] width 7 height 7
checkbox input "true"
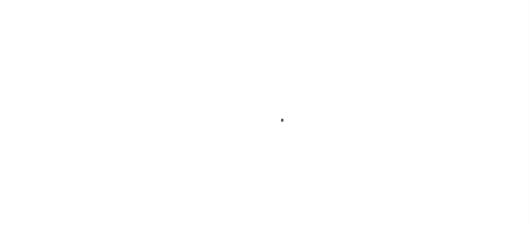
select select "INC"
select select "3"
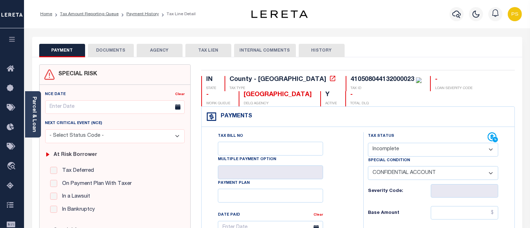
click at [394, 153] on select "- Select Status Code - Open Due/Unpaid Paid Incomplete No Tax Due Internal Refu…" at bounding box center [433, 150] width 130 height 14
select select "PYD"
click at [368, 143] on select "- Select Status Code - Open Due/Unpaid Paid Incomplete No Tax Due Internal Refu…" at bounding box center [433, 150] width 130 height 14
select select "0"
type input "08/18/2025"
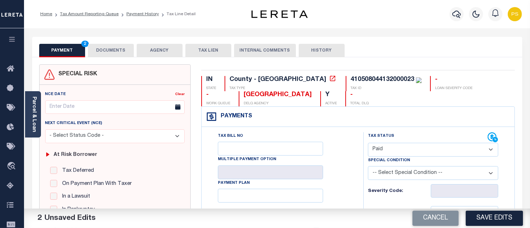
click at [416, 11] on div "Profile Sign out" at bounding box center [423, 14] width 204 height 25
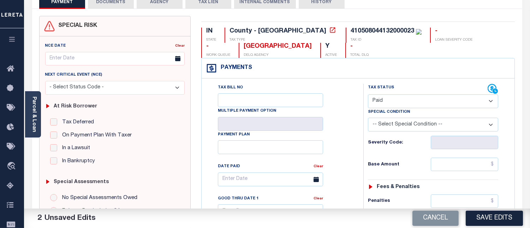
scroll to position [118, 0]
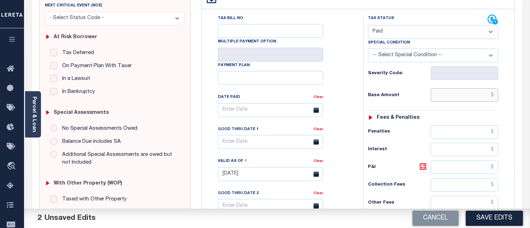
click at [494, 96] on input "text" at bounding box center [464, 94] width 67 height 13
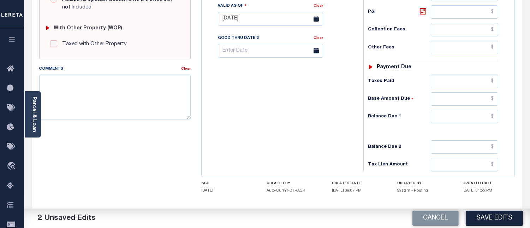
scroll to position [274, 0]
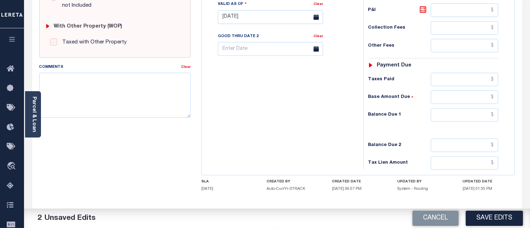
type input "$0.00"
click at [493, 113] on input "text" at bounding box center [464, 114] width 67 height 13
type input "$0.00"
click at [152, 93] on textarea "Comments" at bounding box center [115, 95] width 152 height 45
paste textarea "08/18/2025- Per Steve Property taxes are paid. PS"
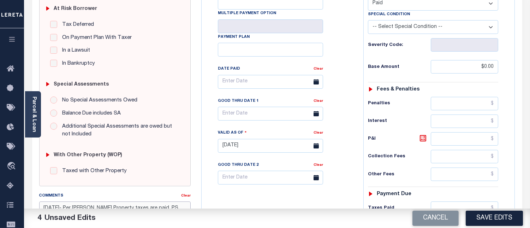
scroll to position [118, 0]
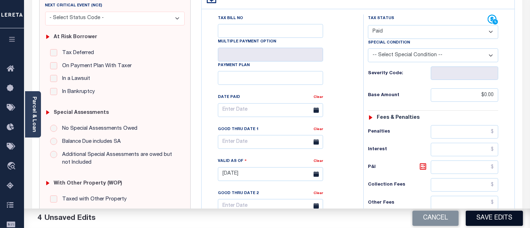
type textarea "08/18/2025- Per Steve Property taxes are paid. PS"
click at [509, 219] on button "Save Edits" at bounding box center [494, 218] width 57 height 15
checkbox input "false"
type input "$0"
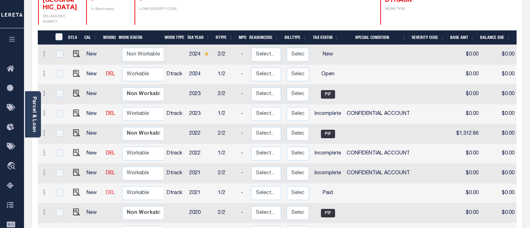
scroll to position [1, 0]
click at [75, 168] on img "" at bounding box center [76, 171] width 7 height 7
checkbox input "true"
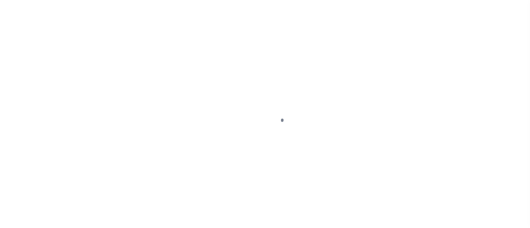
select select "INC"
select select "3"
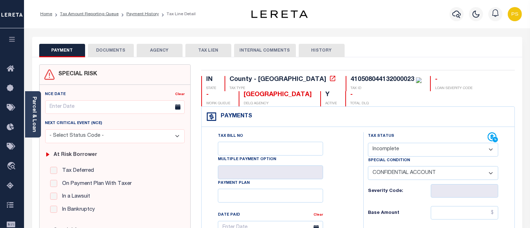
click at [389, 151] on select "- Select Status Code - Open Due/Unpaid Paid Incomplete No Tax Due Internal Refu…" at bounding box center [433, 150] width 130 height 14
select select "PYD"
click at [368, 143] on select "- Select Status Code - Open Due/Unpaid Paid Incomplete No Tax Due Internal Refu…" at bounding box center [433, 150] width 130 height 14
select select "0"
type input "[DATE]"
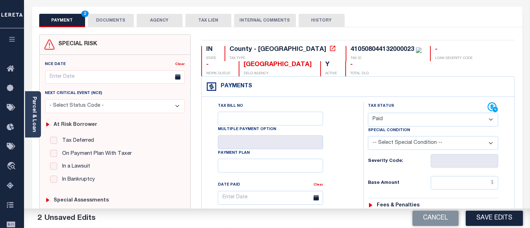
scroll to position [39, 0]
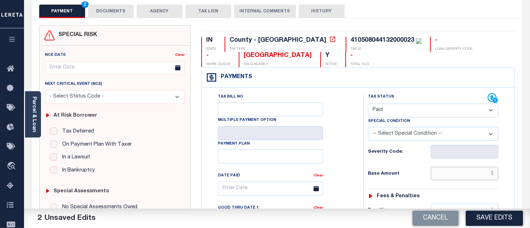
click at [494, 173] on input "text" at bounding box center [464, 173] width 67 height 13
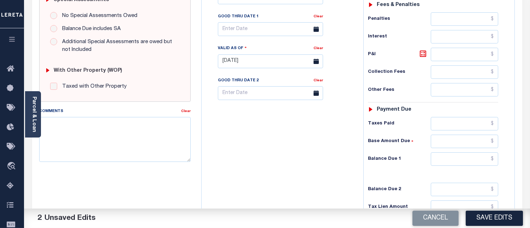
scroll to position [235, 0]
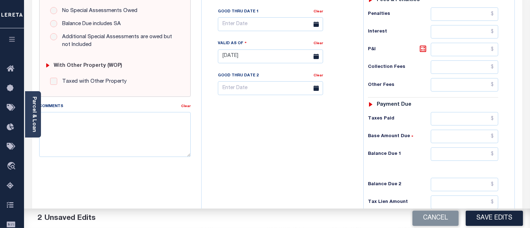
type input "$0.00"
click at [496, 154] on input "text" at bounding box center [464, 153] width 67 height 13
type input "$0.00"
click at [132, 136] on textarea "Comments" at bounding box center [115, 134] width 152 height 45
paste textarea "[DATE]- Per [PERSON_NAME] Property taxes are paid. PS"
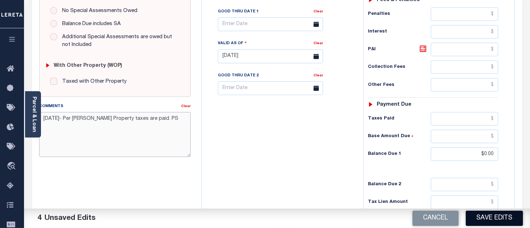
type textarea "[DATE]- Per [PERSON_NAME] Property taxes are paid. PS"
click at [485, 216] on button "Save Edits" at bounding box center [494, 218] width 57 height 15
checkbox input "false"
type input "$0"
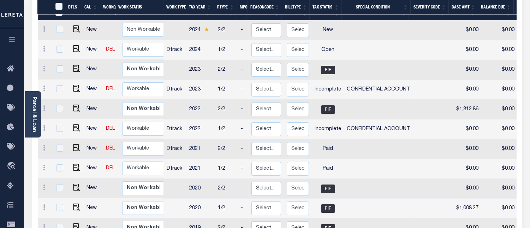
scroll to position [157, 0]
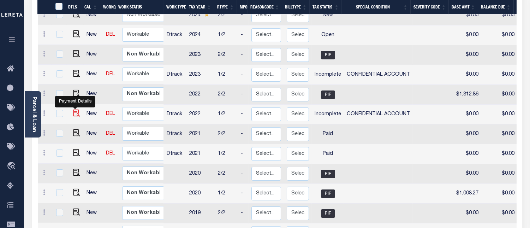
click at [75, 109] on img "" at bounding box center [76, 112] width 7 height 7
checkbox input "true"
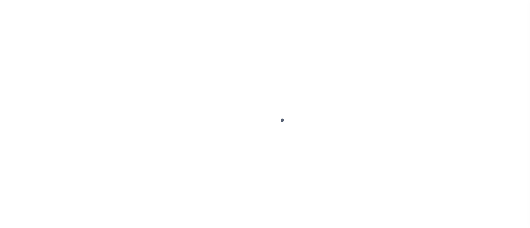
select select "INC"
select select "3"
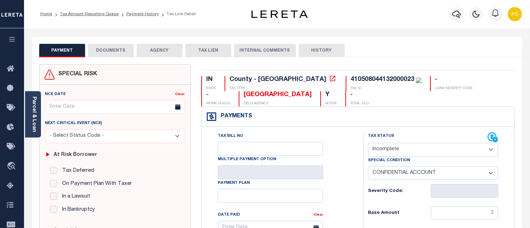
click at [420, 154] on select "- Select Status Code - Open Due/Unpaid Paid Incomplete No Tax Due Internal Refu…" at bounding box center [433, 150] width 130 height 14
select select "PYD"
click at [368, 143] on select "- Select Status Code - Open Due/Unpaid Paid Incomplete No Tax Due Internal Refu…" at bounding box center [433, 150] width 130 height 14
select select "0"
type input "[DATE]"
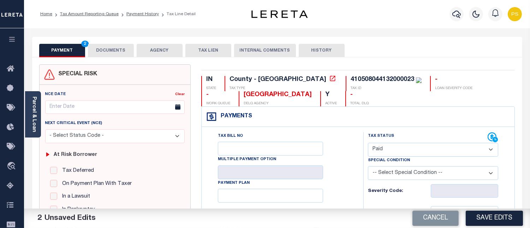
scroll to position [118, 0]
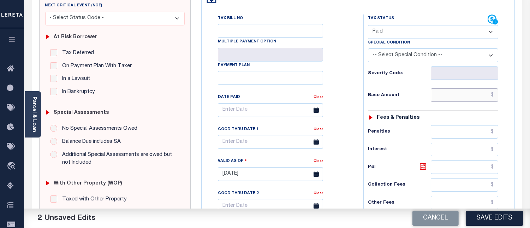
click at [496, 93] on input "text" at bounding box center [464, 94] width 67 height 13
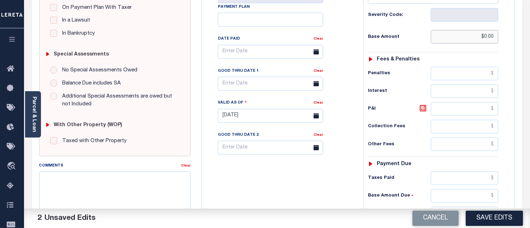
scroll to position [196, 0]
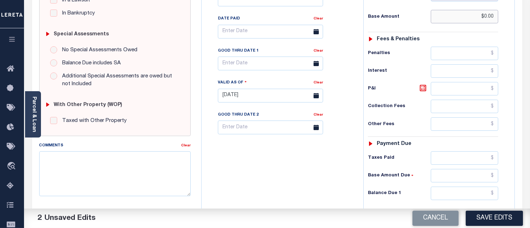
type input "$0.00"
click at [495, 196] on input "text" at bounding box center [464, 192] width 67 height 13
paste input "text"
type input "$0.00"
click at [129, 174] on textarea "Comments" at bounding box center [115, 173] width 152 height 45
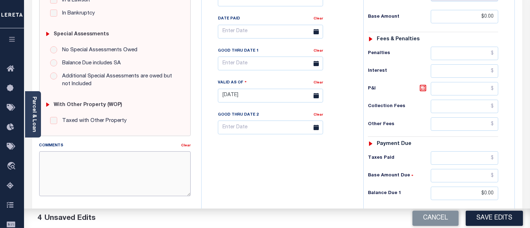
paste textarea "08/18/2025- Per Steve Property taxes are paid. PS"
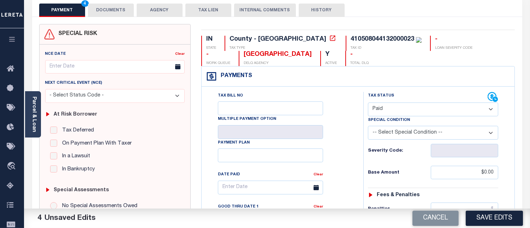
scroll to position [39, 0]
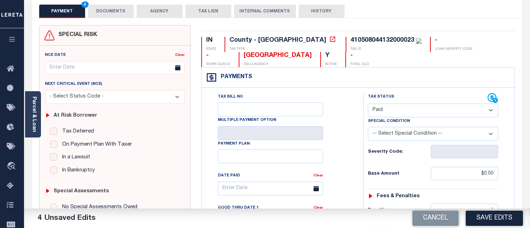
type textarea "08/18/2025- Per Steve Property taxes are paid. PS"
click at [502, 211] on button "Save Edits" at bounding box center [494, 218] width 57 height 15
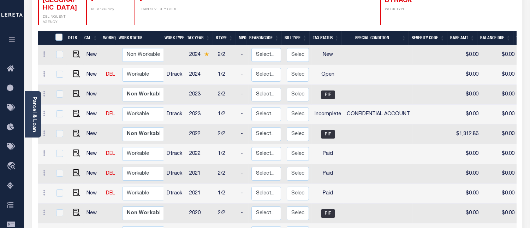
scroll to position [118, 0]
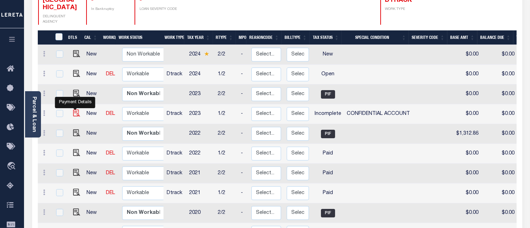
click at [73, 109] on img "" at bounding box center [76, 112] width 7 height 7
checkbox input "true"
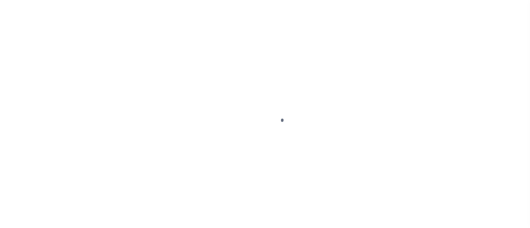
select select "INC"
select select "3"
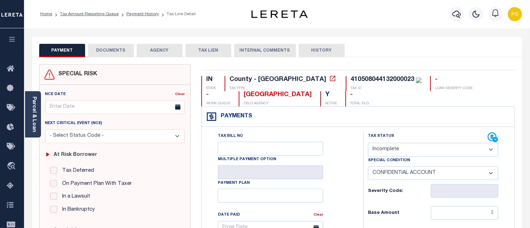
click at [392, 149] on select "- Select Status Code - Open Due/Unpaid Paid Incomplete No Tax Due Internal Refu…" at bounding box center [433, 150] width 130 height 14
select select "PYD"
click at [368, 143] on select "- Select Status Code - Open Due/Unpaid Paid Incomplete No Tax Due Internal Refu…" at bounding box center [433, 150] width 130 height 14
select select "0"
type input "[DATE]"
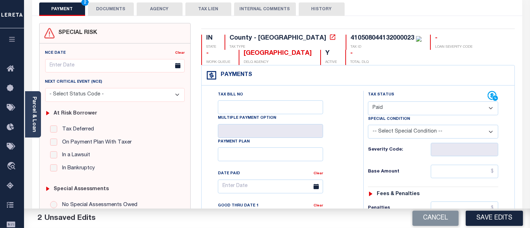
scroll to position [118, 0]
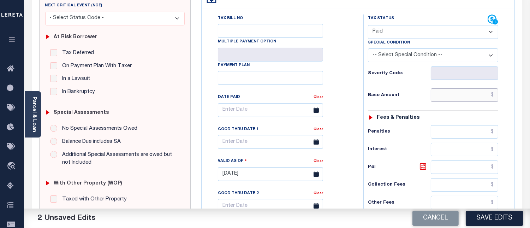
click at [495, 94] on input "text" at bounding box center [464, 94] width 67 height 13
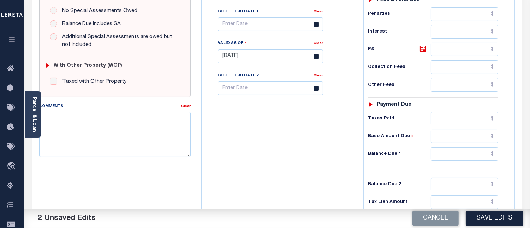
type input "$0.00"
click at [494, 154] on input "text" at bounding box center [464, 153] width 67 height 13
type input "$0.00"
click at [86, 121] on textarea "Comments" at bounding box center [115, 134] width 152 height 45
paste textarea "08/18/2025- Per Steve Property taxes are paid. PS"
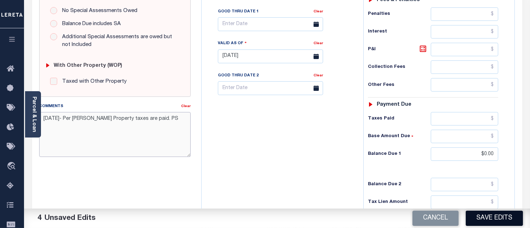
type textarea "08/18/2025- Per Steve Property taxes are paid. PS"
click at [495, 215] on button "Save Edits" at bounding box center [494, 218] width 57 height 15
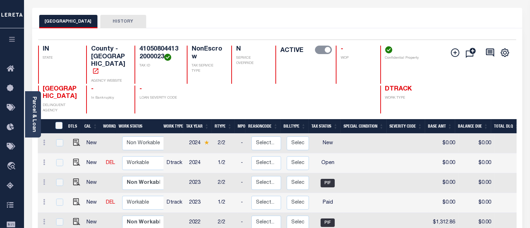
scroll to position [78, 0]
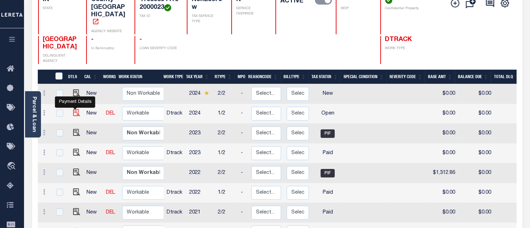
click at [73, 109] on img "" at bounding box center [76, 112] width 7 height 7
checkbox input "true"
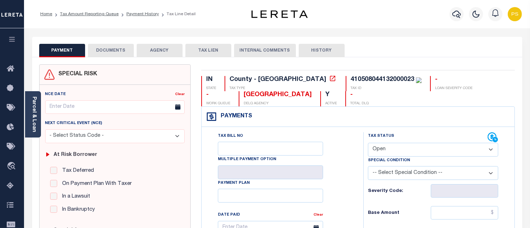
click at [396, 149] on select "- Select Status Code - Open Due/Unpaid Paid Incomplete No Tax Due Internal Refu…" at bounding box center [433, 150] width 130 height 14
select select "DUE"
click at [368, 143] on select "- Select Status Code - Open Due/Unpaid Paid Incomplete No Tax Due Internal Refu…" at bounding box center [433, 150] width 130 height 14
type input "[DATE]"
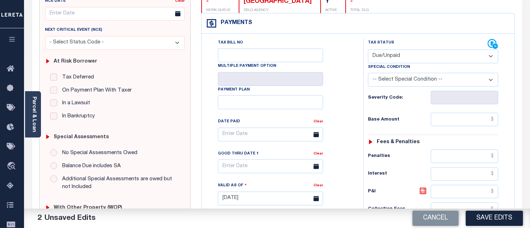
scroll to position [118, 0]
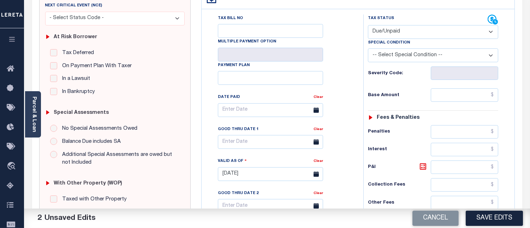
click at [431, 37] on select "- Select Status Code - Open Due/Unpaid Paid Incomplete No Tax Due Internal Refu…" at bounding box center [433, 32] width 130 height 14
select select "PYD"
click at [368, 25] on select "- Select Status Code - Open Due/Unpaid Paid Incomplete No Tax Due Internal Refu…" at bounding box center [433, 32] width 130 height 14
click at [496, 95] on input "text" at bounding box center [464, 94] width 67 height 13
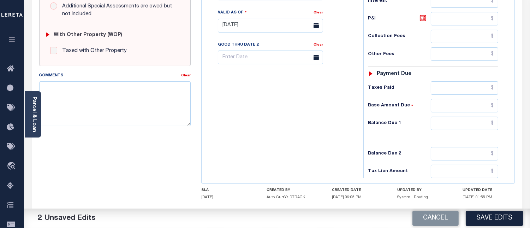
scroll to position [274, 0]
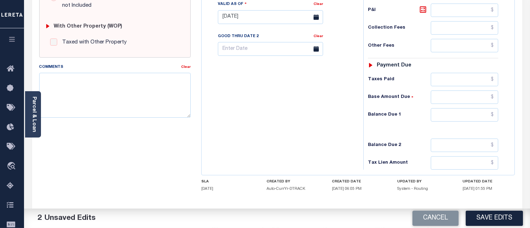
type input "$0.00"
click at [496, 117] on input "text" at bounding box center [464, 114] width 67 height 13
type input "$0.00"
click at [95, 91] on textarea "Comments" at bounding box center [115, 95] width 152 height 45
paste textarea "[DATE]- Per [PERSON_NAME] Property taxes are paid. PS"
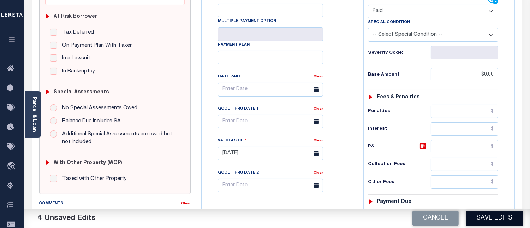
scroll to position [118, 0]
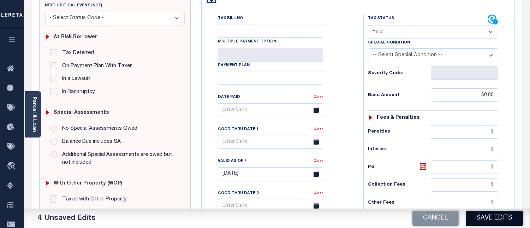
type textarea "[DATE]- Per [PERSON_NAME] Property taxes are paid. PS"
click at [514, 220] on button "Save Edits" at bounding box center [494, 218] width 57 height 15
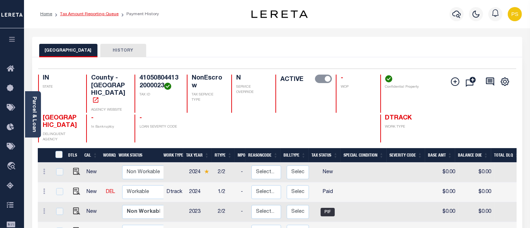
click at [88, 15] on link "Tax Amount Reporting Queue" at bounding box center [89, 14] width 59 height 4
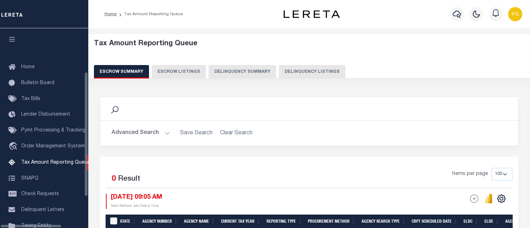
select select "100"
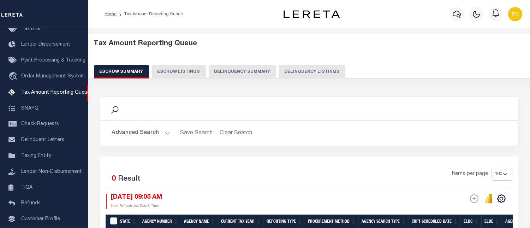
click at [319, 75] on button "Delinquency Listings" at bounding box center [312, 71] width 66 height 13
select select "100"
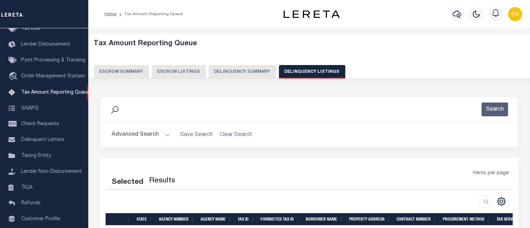
select select "100"
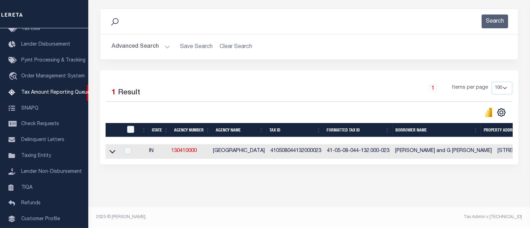
scroll to position [94, 0]
click at [112, 148] on icon at bounding box center [112, 151] width 6 height 7
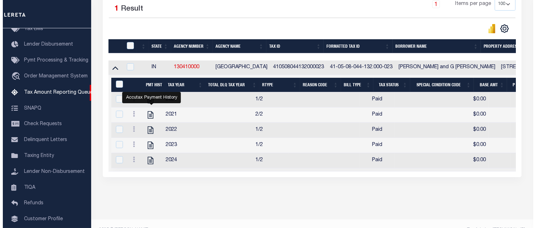
scroll to position [172, 0]
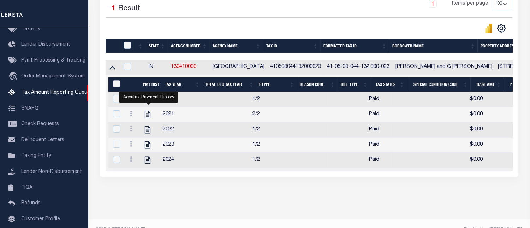
click at [118, 83] on input "&nbsp;" at bounding box center [116, 83] width 7 height 7
checkbox input "true"
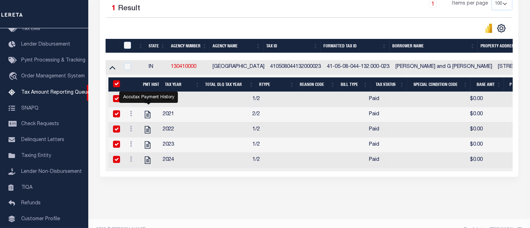
checkbox input "true"
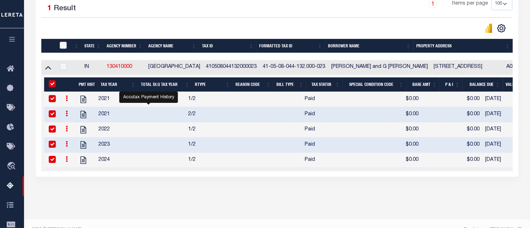
click at [64, 45] on input "checkbox" at bounding box center [63, 45] width 7 height 7
checkbox input "true"
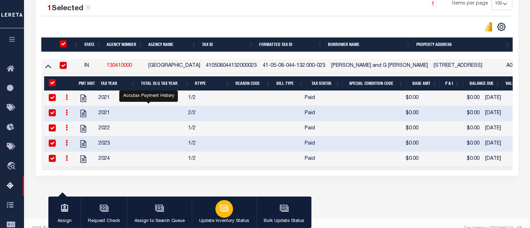
click at [227, 211] on icon "button" at bounding box center [224, 207] width 9 height 9
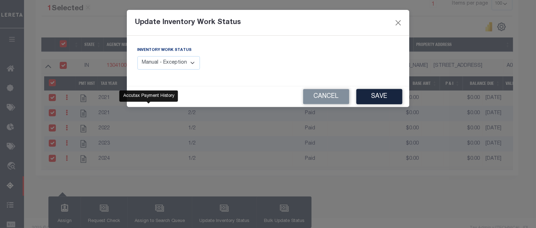
click at [191, 64] on select "Manual - Exception Pended - Awaiting Search Late Add Exception Completed" at bounding box center [168, 63] width 63 height 14
select select "4"
click at [137, 56] on select "Manual - Exception Pended - Awaiting Search Late Add Exception Completed" at bounding box center [168, 63] width 63 height 14
click at [382, 96] on button "Save" at bounding box center [379, 96] width 46 height 15
